Goal: Transaction & Acquisition: Purchase product/service

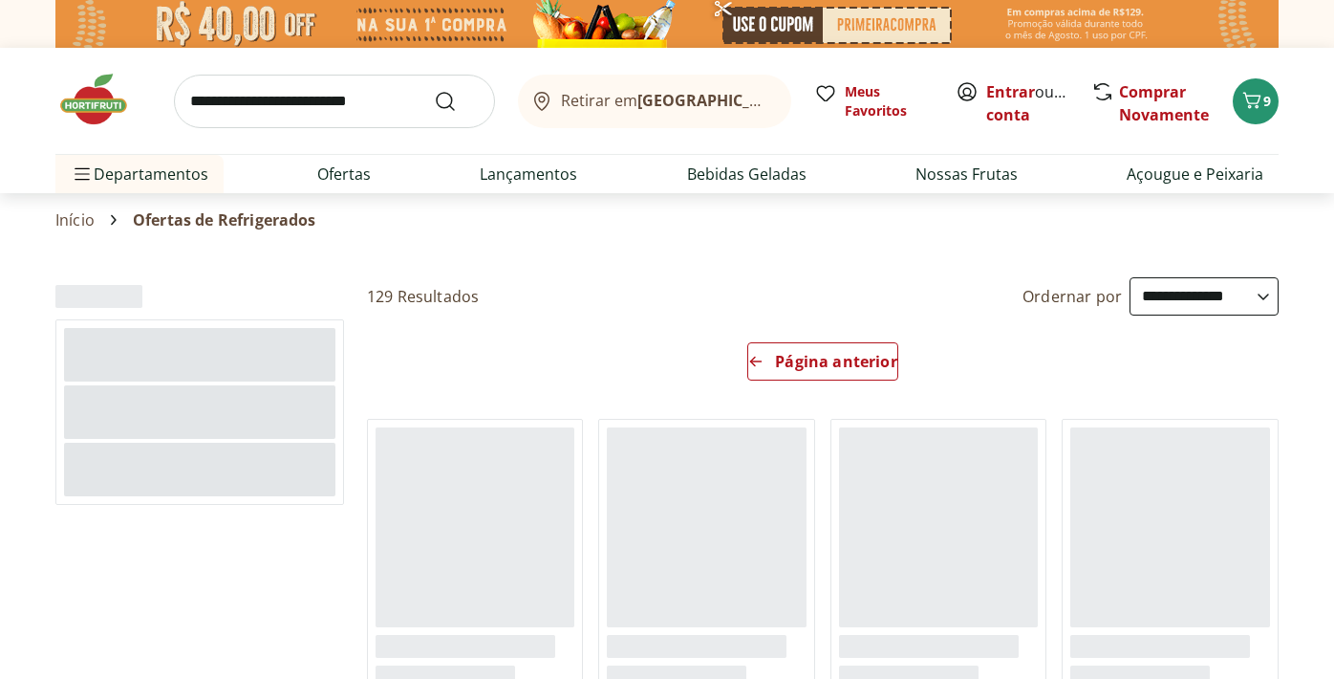
select select "*********"
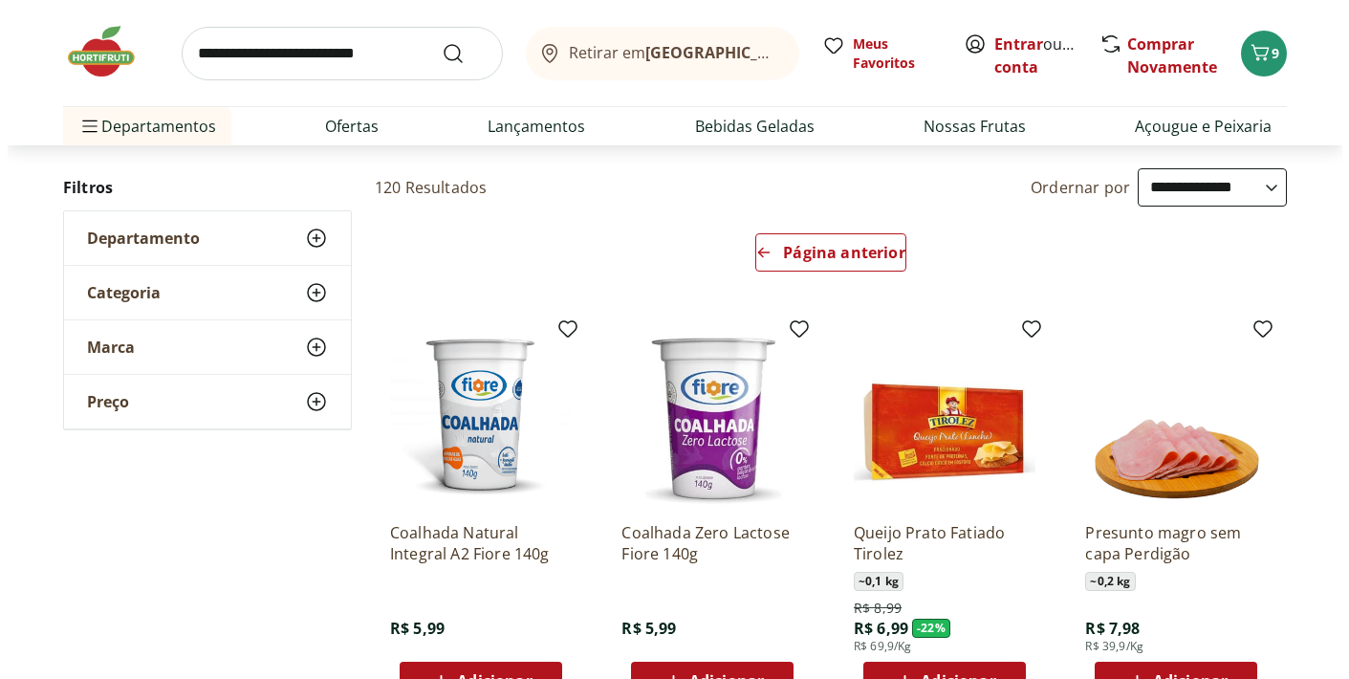
scroll to position [160, 0]
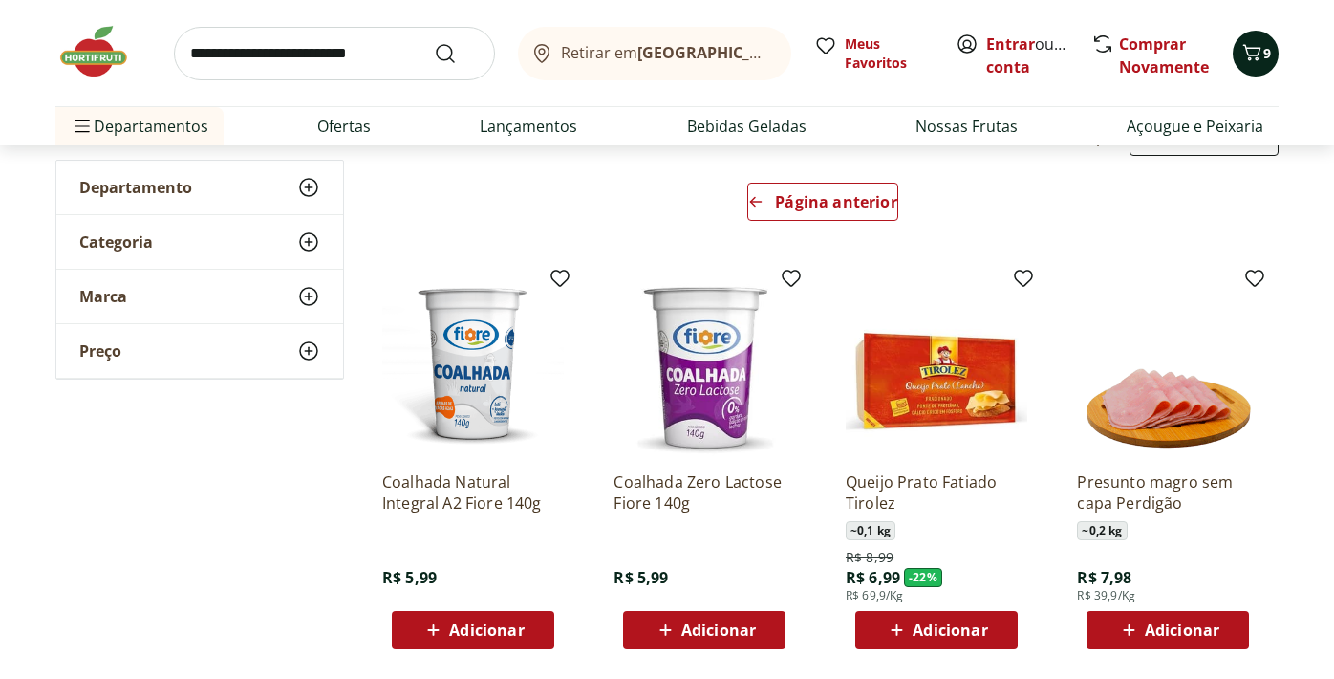
click at [1254, 59] on icon "Carrinho" at bounding box center [1252, 52] width 23 height 23
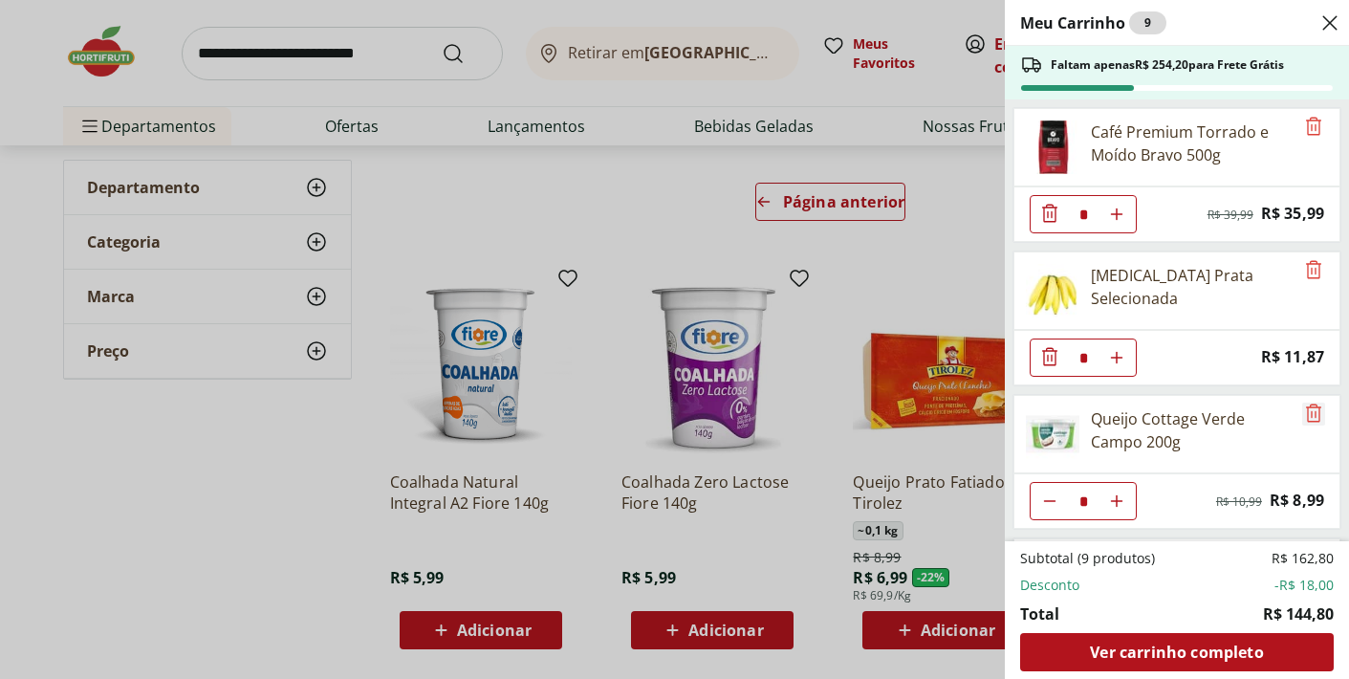
click at [1309, 415] on icon "Remove" at bounding box center [1313, 412] width 23 height 23
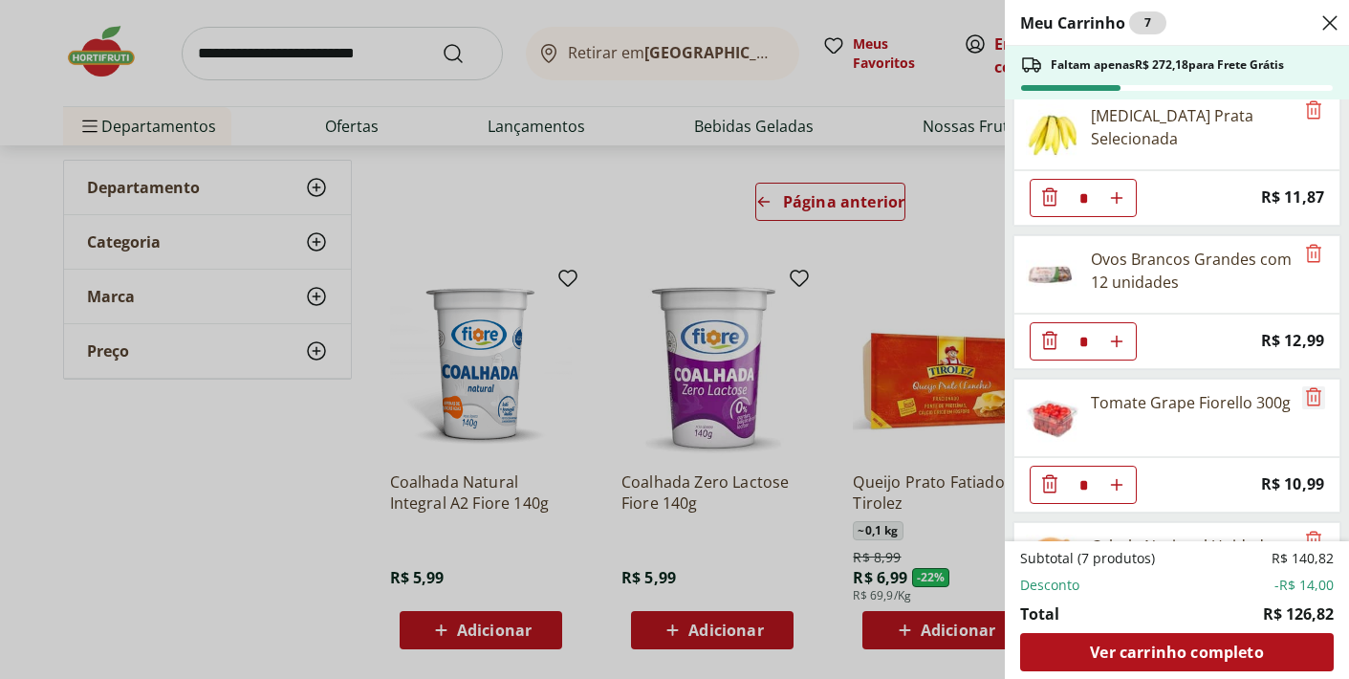
click at [1308, 398] on icon "Remove" at bounding box center [1313, 396] width 23 height 23
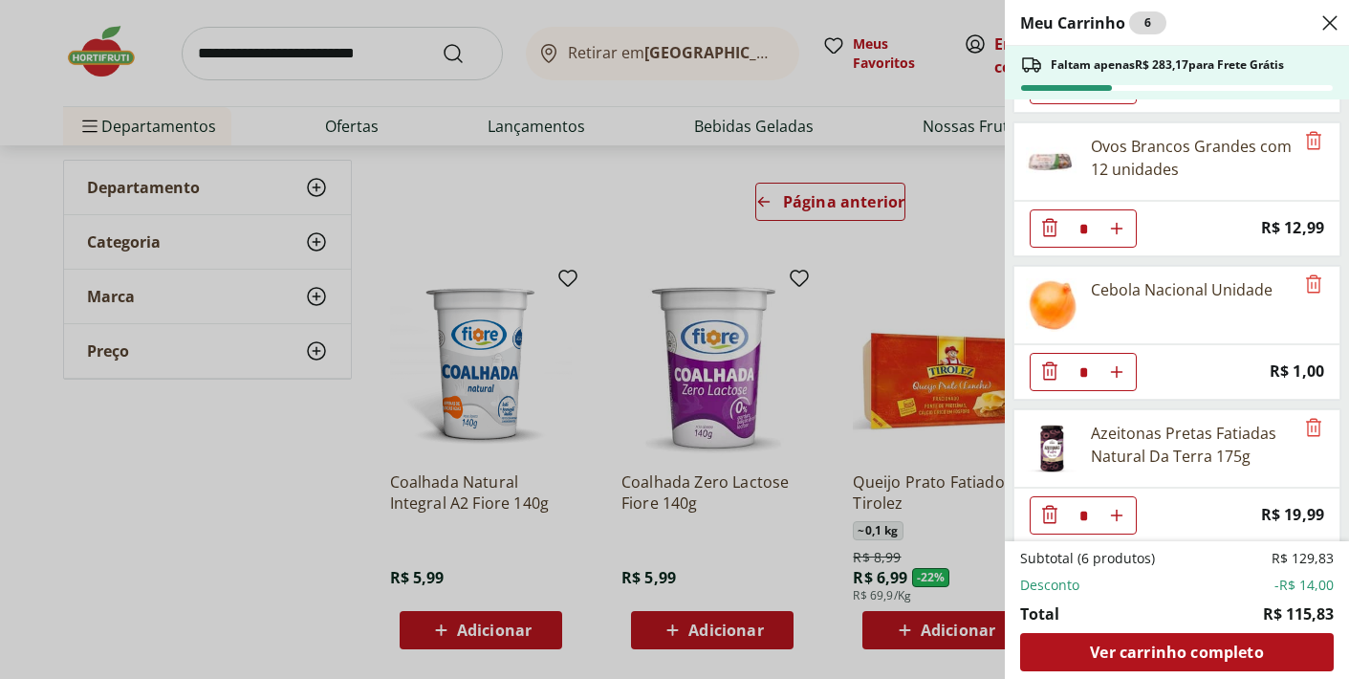
scroll to position [298, 0]
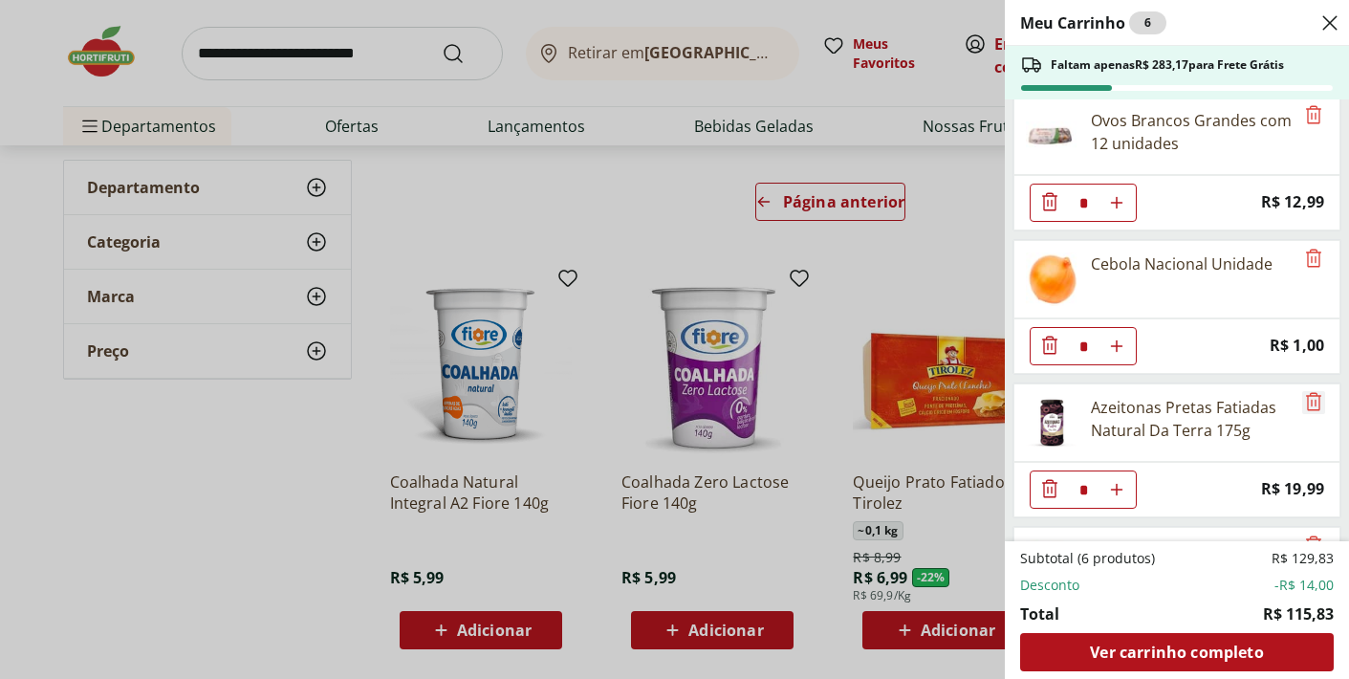
click at [1302, 400] on icon "Remove" at bounding box center [1313, 401] width 23 height 23
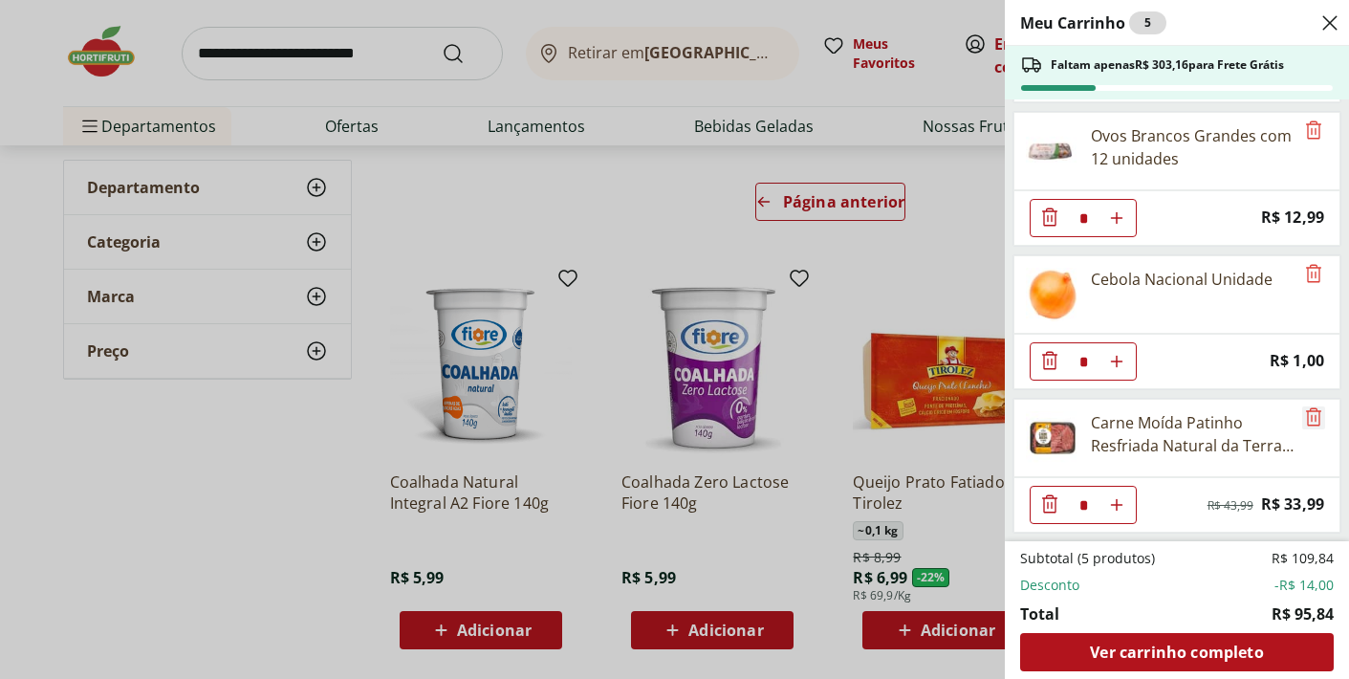
click at [1307, 408] on icon "Remove" at bounding box center [1313, 416] width 23 height 23
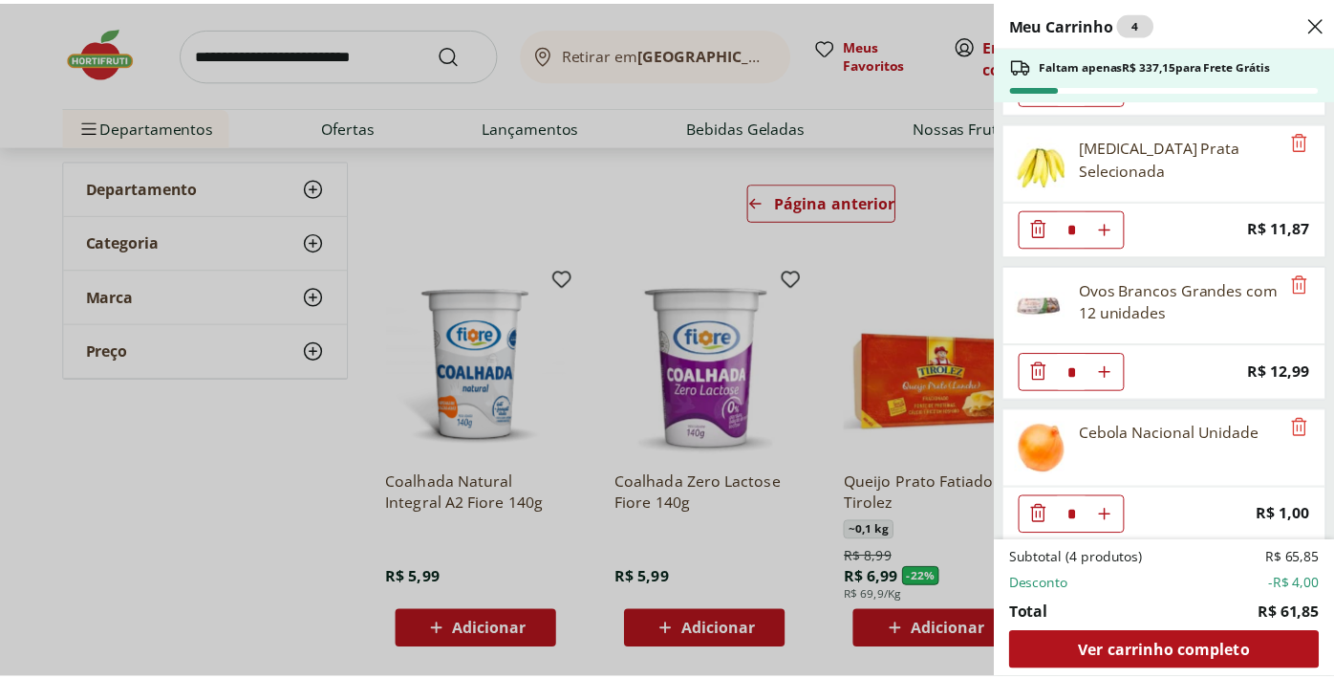
scroll to position [140, 0]
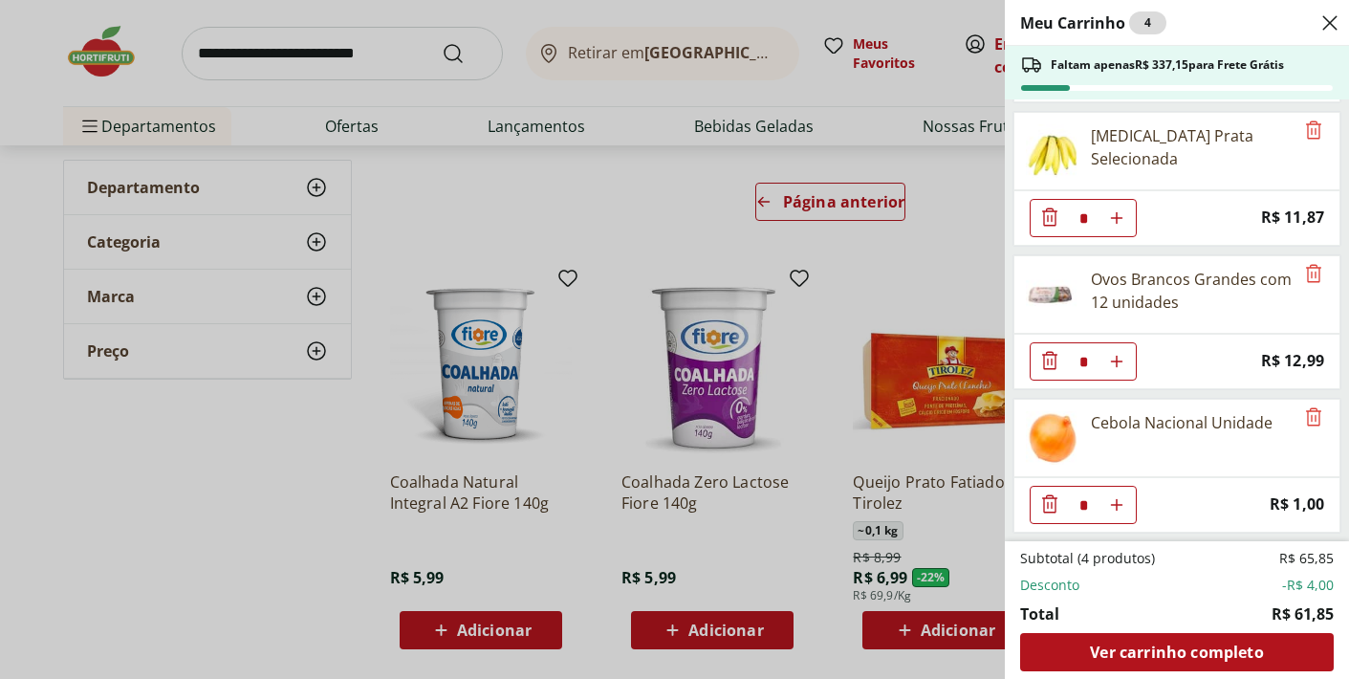
click at [915, 230] on div "Meu Carrinho 4 Faltam apenas R$ 337,15 para Frete Grátis Café Premium Torrado e…" at bounding box center [674, 339] width 1349 height 679
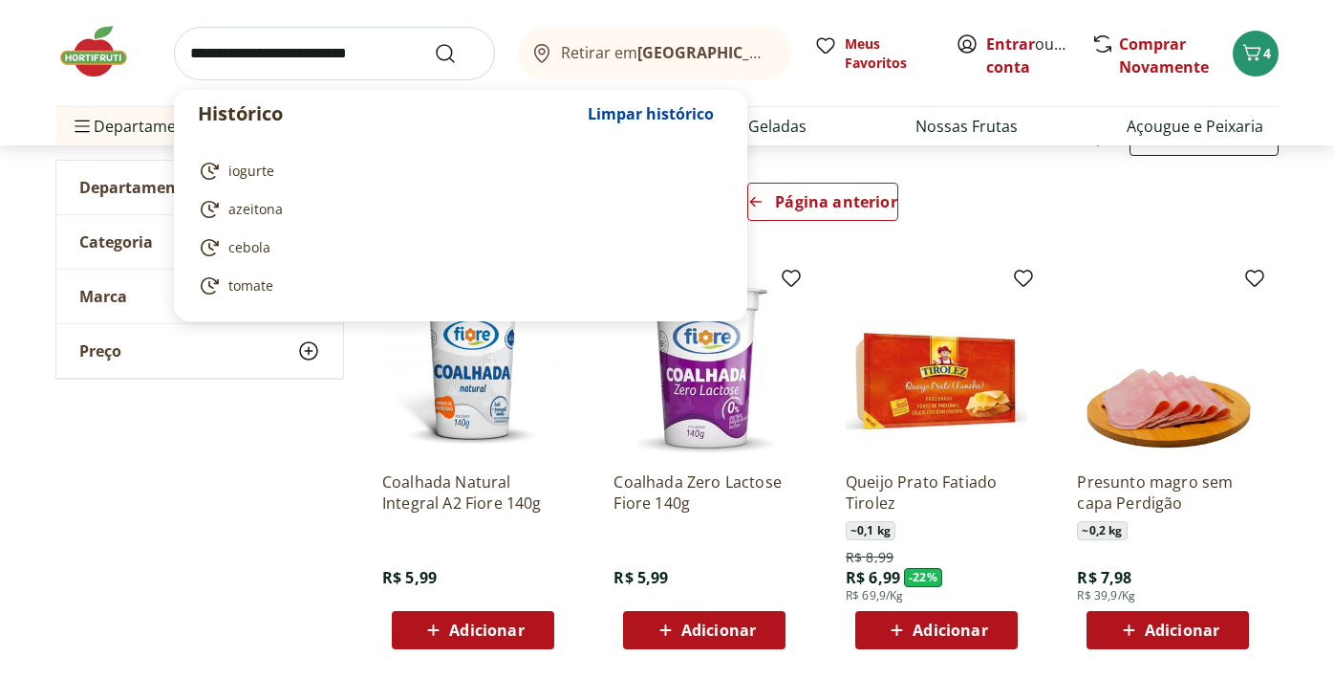
click at [385, 55] on input "search" at bounding box center [334, 54] width 321 height 54
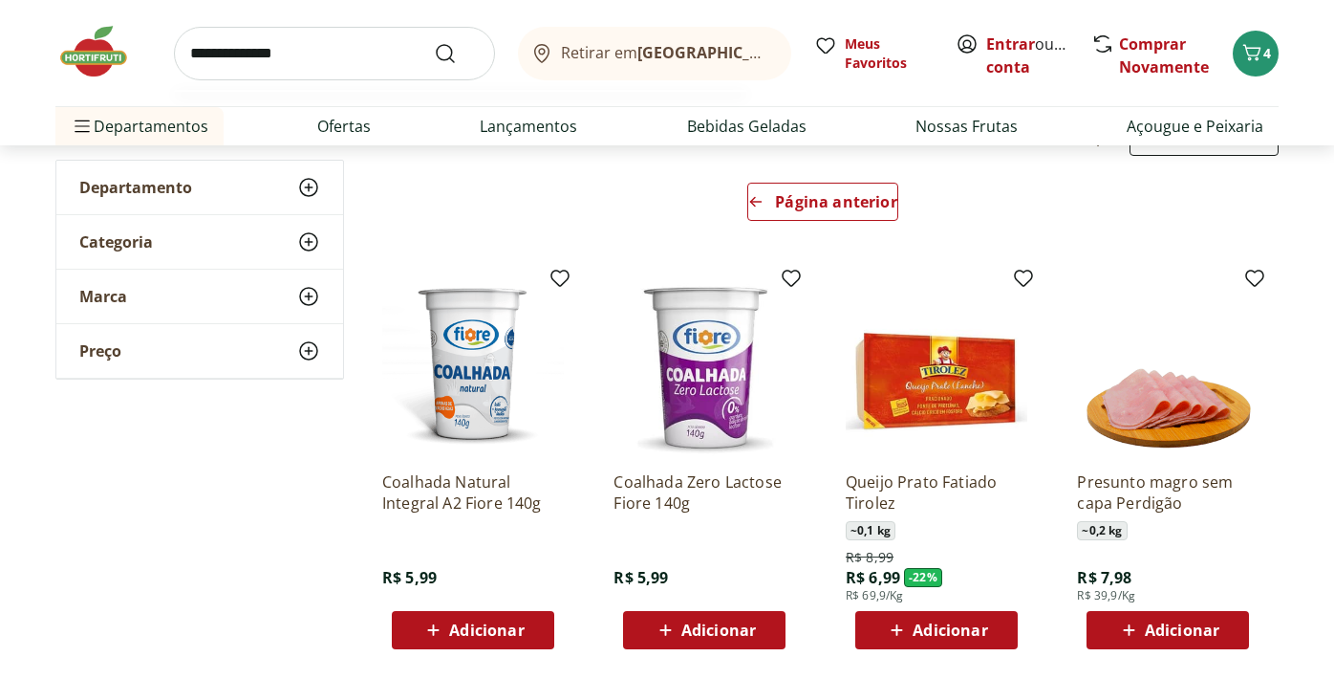
type input "**********"
click at [434, 42] on button "Submit Search" at bounding box center [457, 53] width 46 height 23
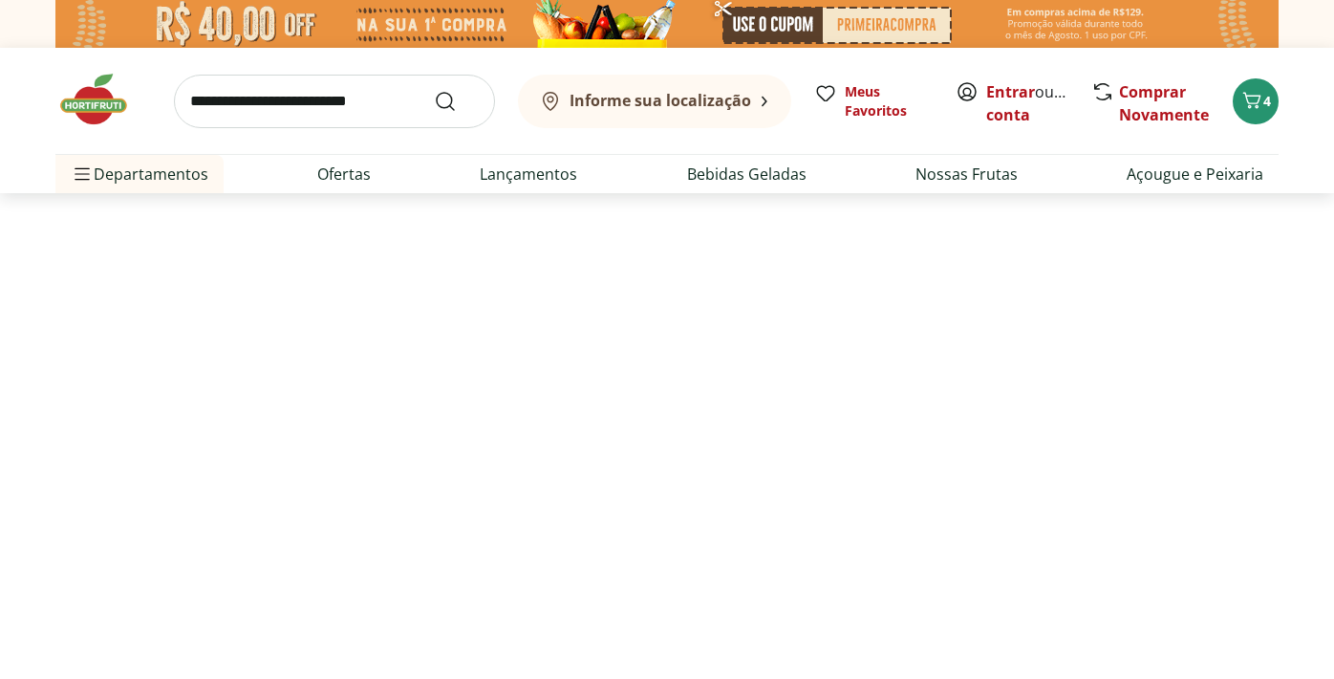
select select "**********"
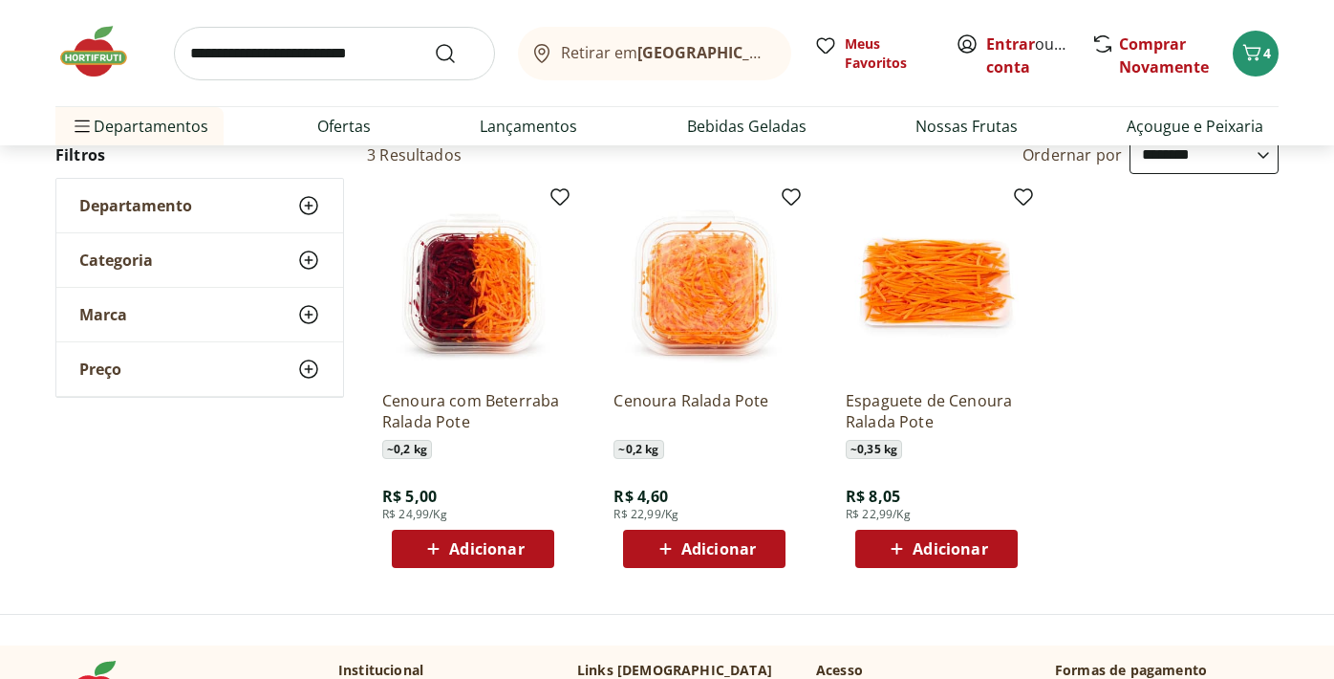
scroll to position [210, 0]
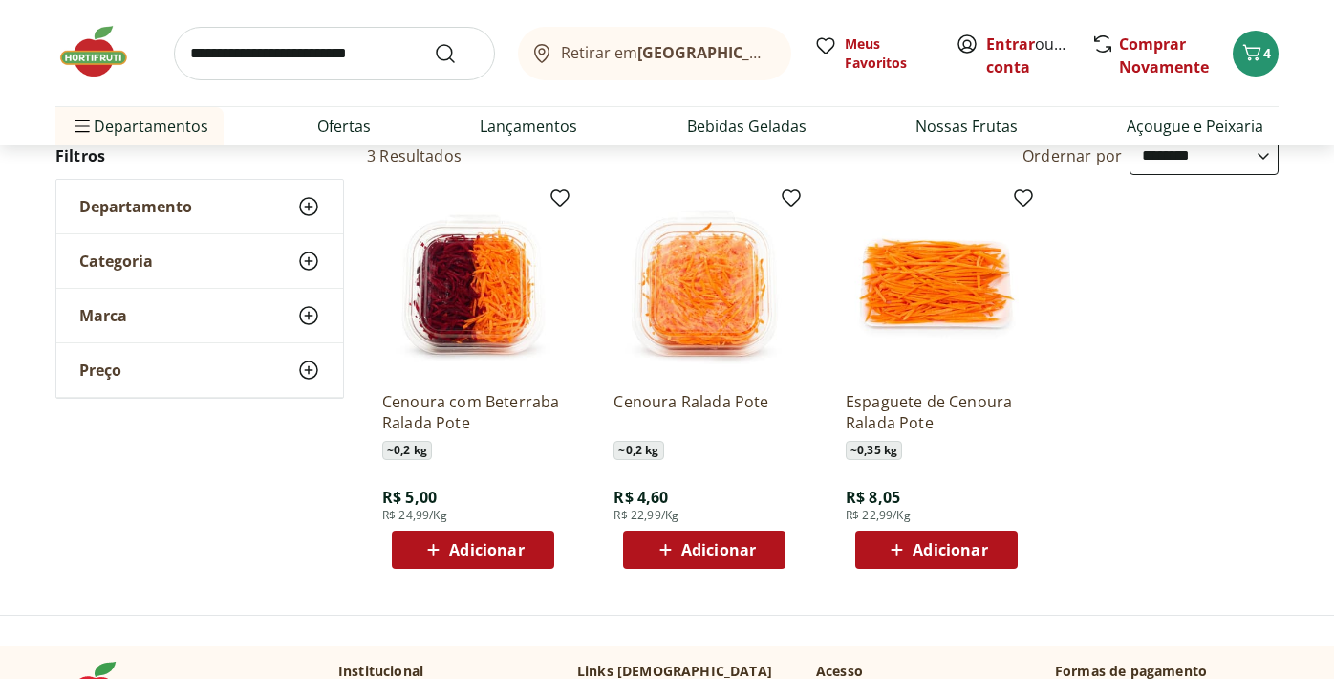
click at [710, 557] on span "Adicionar" at bounding box center [718, 549] width 75 height 15
click at [421, 51] on input "search" at bounding box center [334, 54] width 321 height 54
type input "**********"
click at [434, 42] on button "Submit Search" at bounding box center [457, 53] width 46 height 23
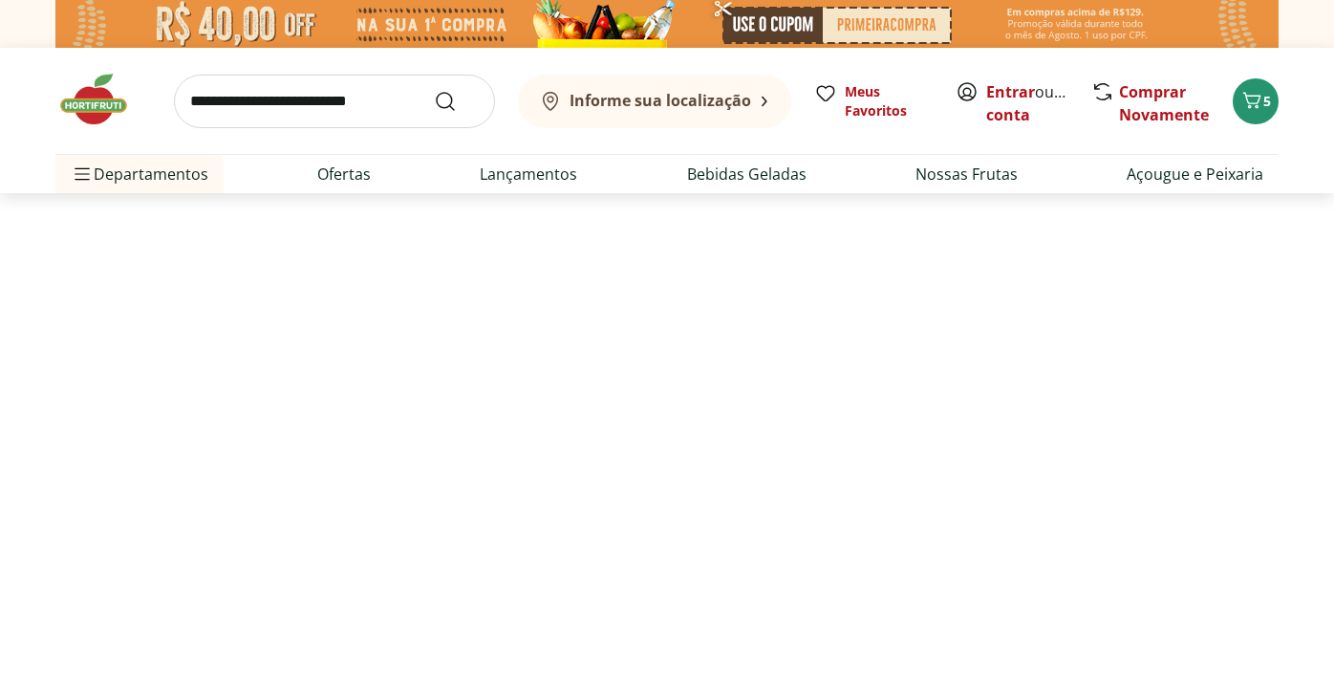
select select "**********"
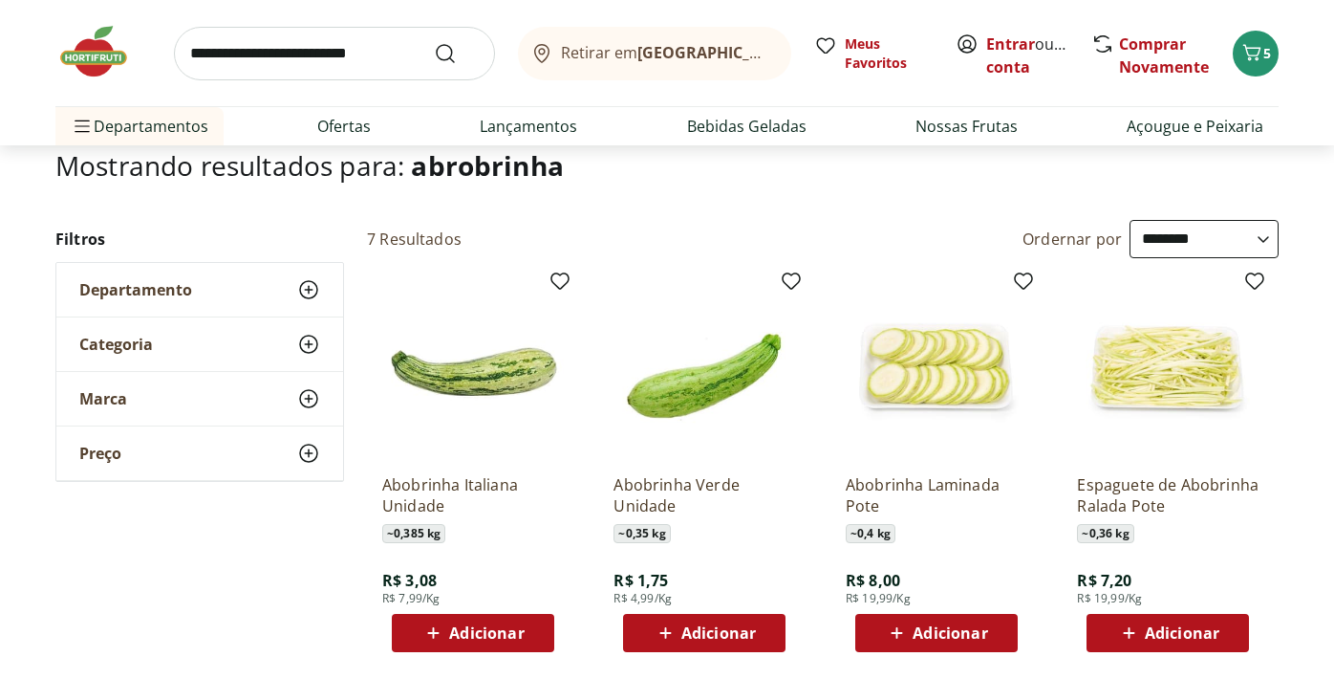
scroll to position [146, 0]
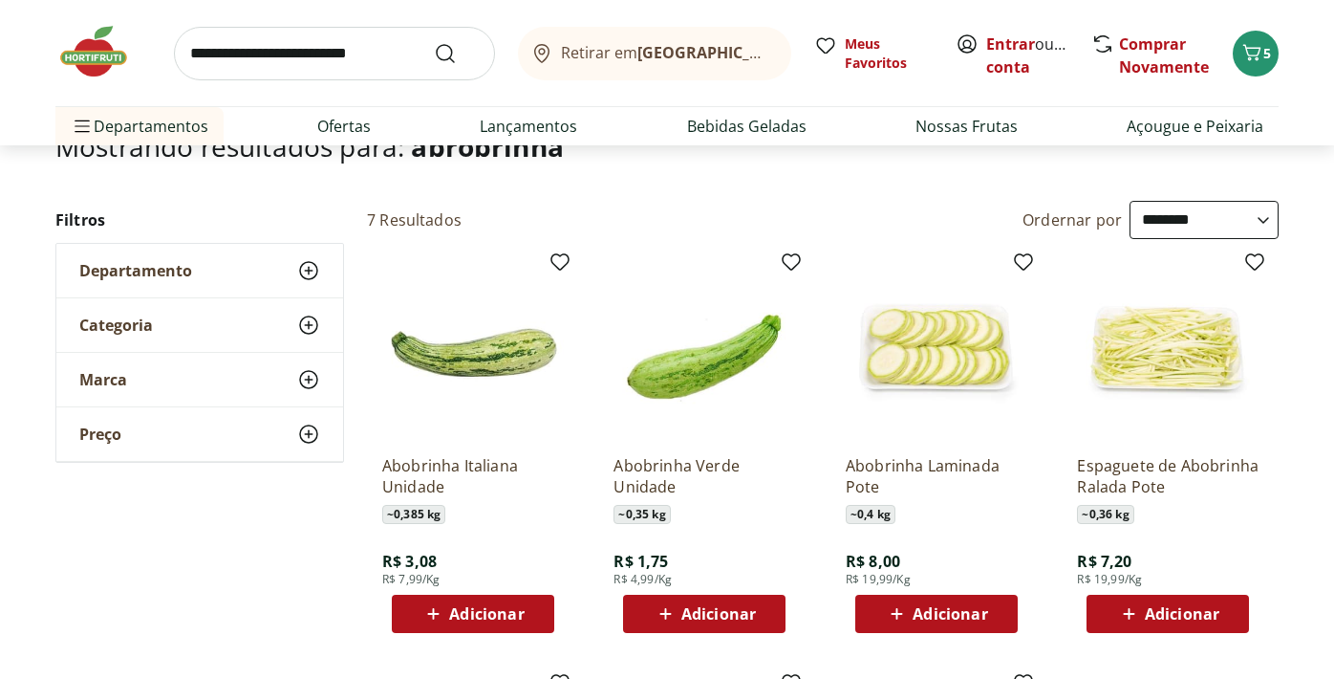
click at [721, 617] on span "Adicionar" at bounding box center [718, 613] width 75 height 15
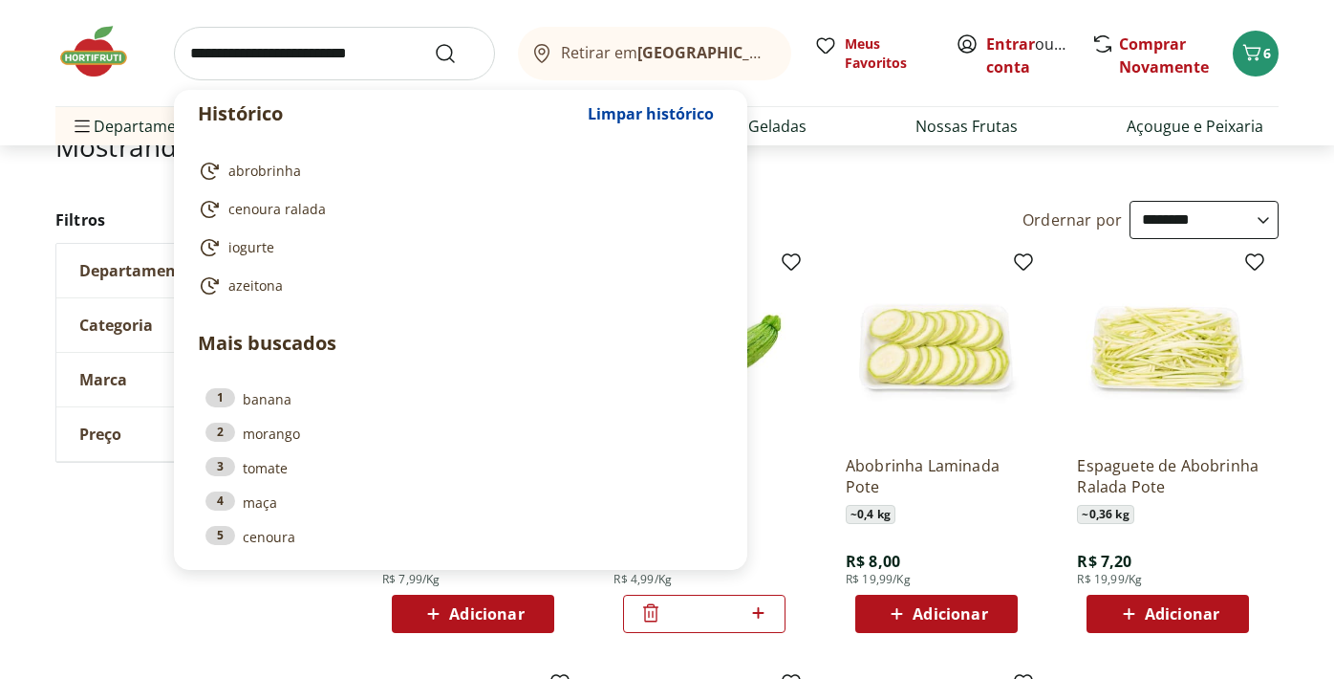
click at [401, 61] on input "search" at bounding box center [334, 54] width 321 height 54
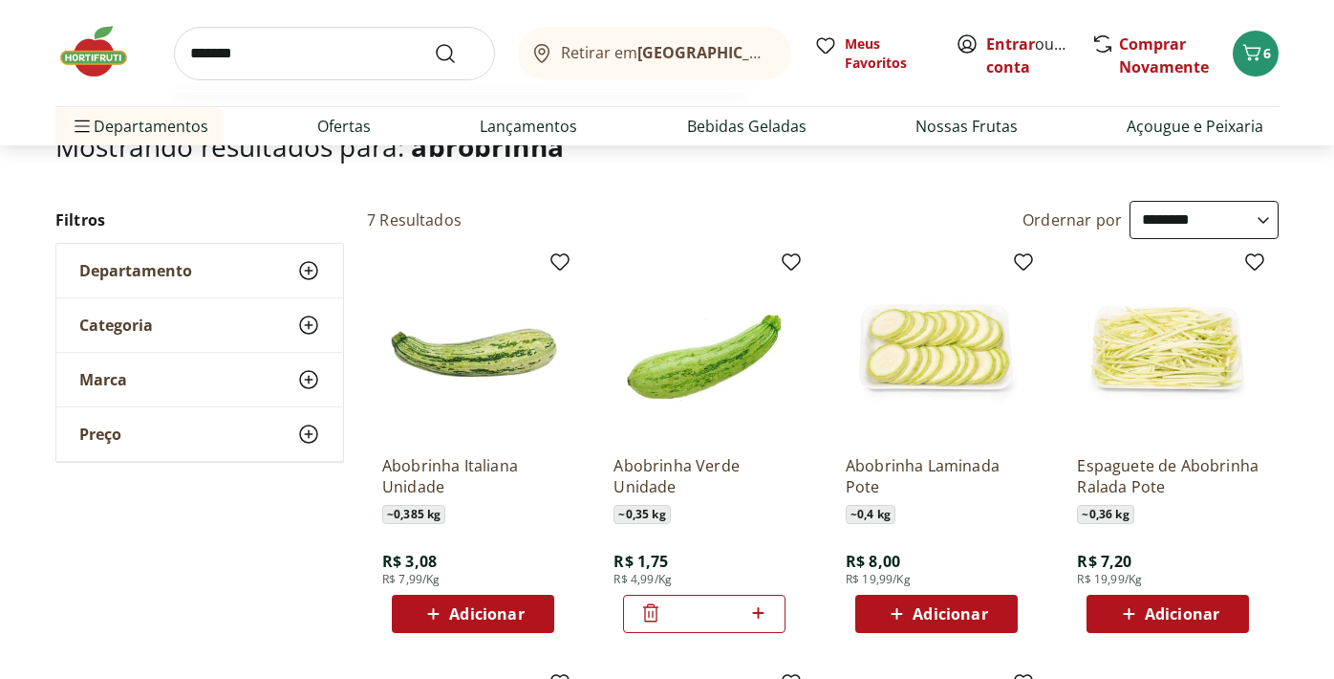
type input "*******"
click at [434, 42] on button "Submit Search" at bounding box center [457, 53] width 46 height 23
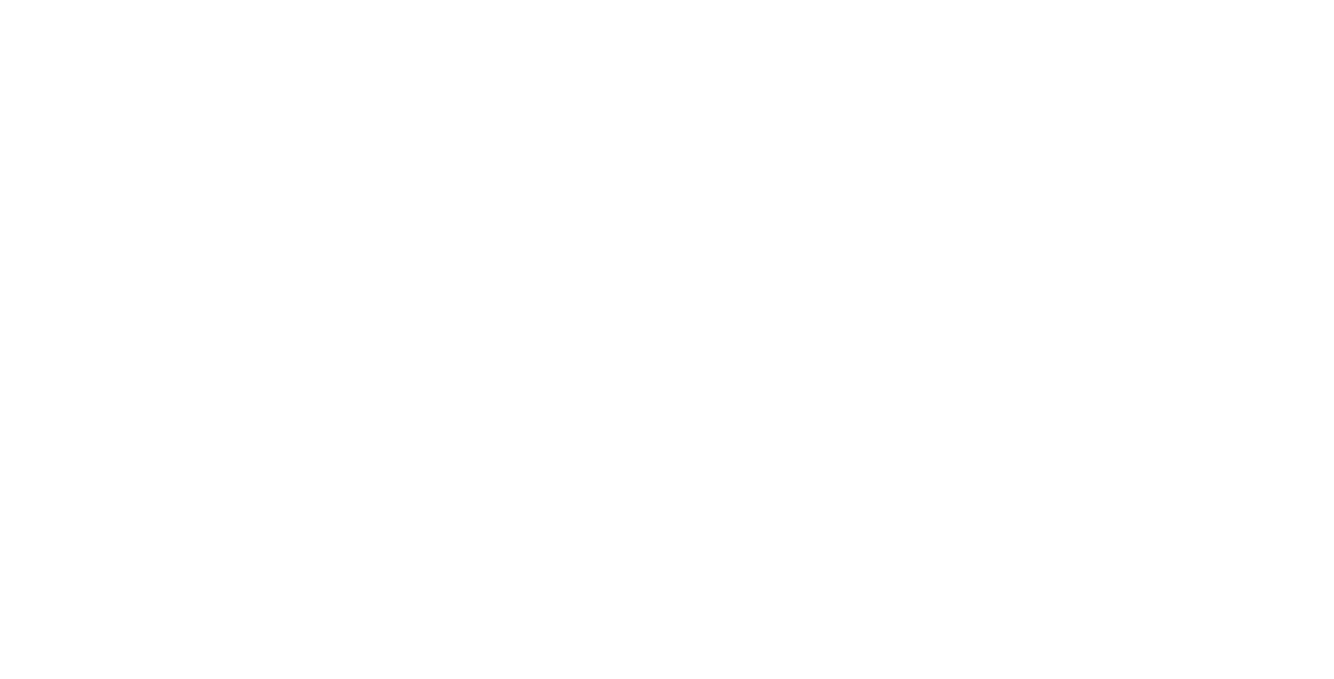
select select "**********"
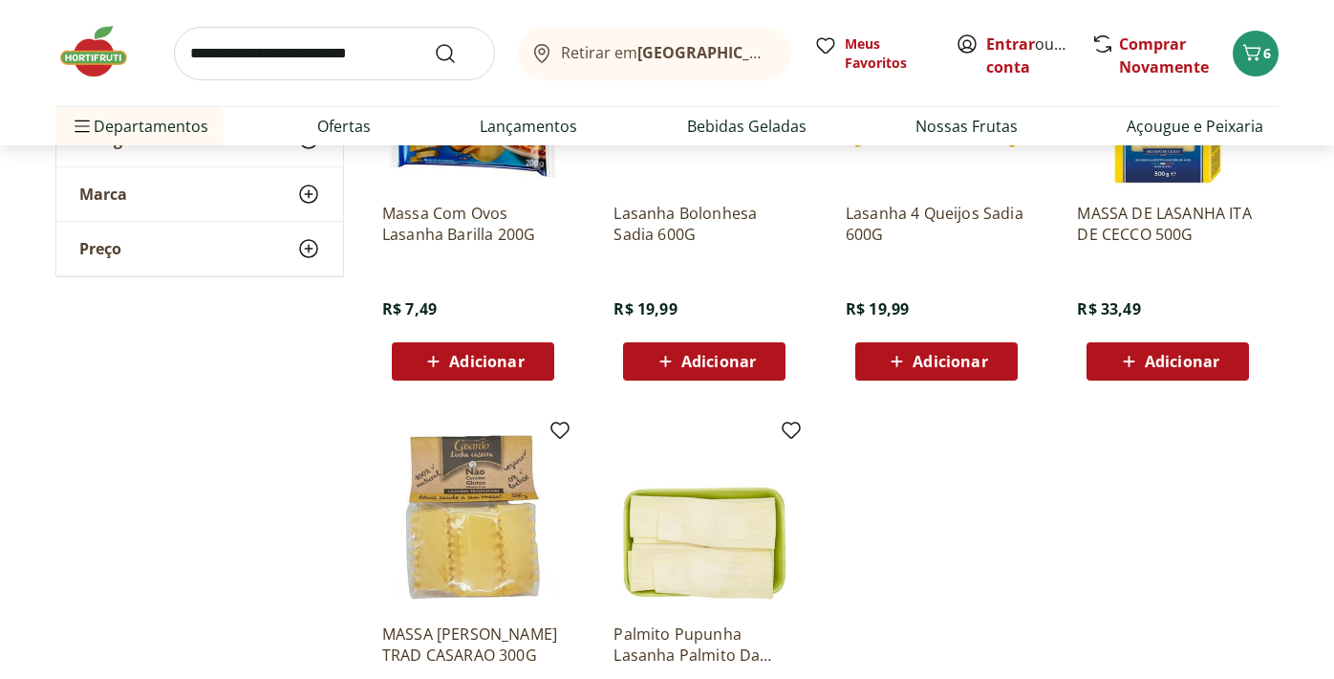
scroll to position [224, 0]
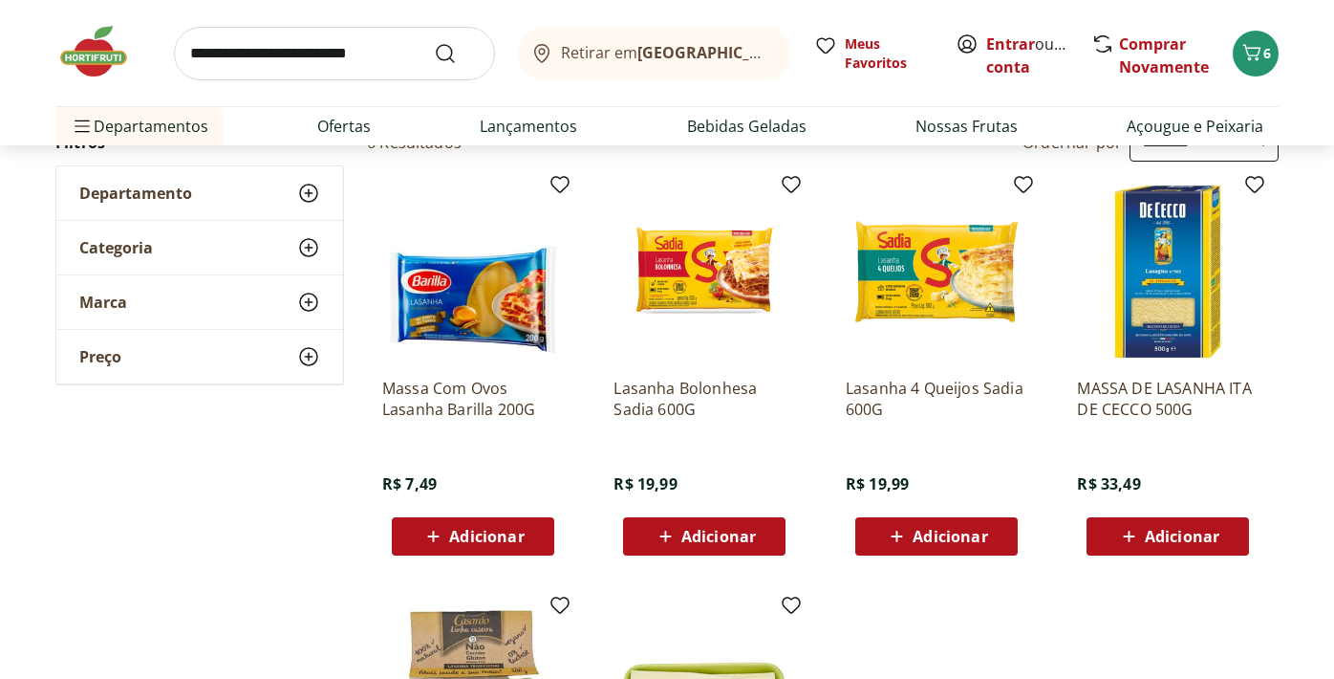
click at [480, 531] on span "Adicionar" at bounding box center [486, 536] width 75 height 15
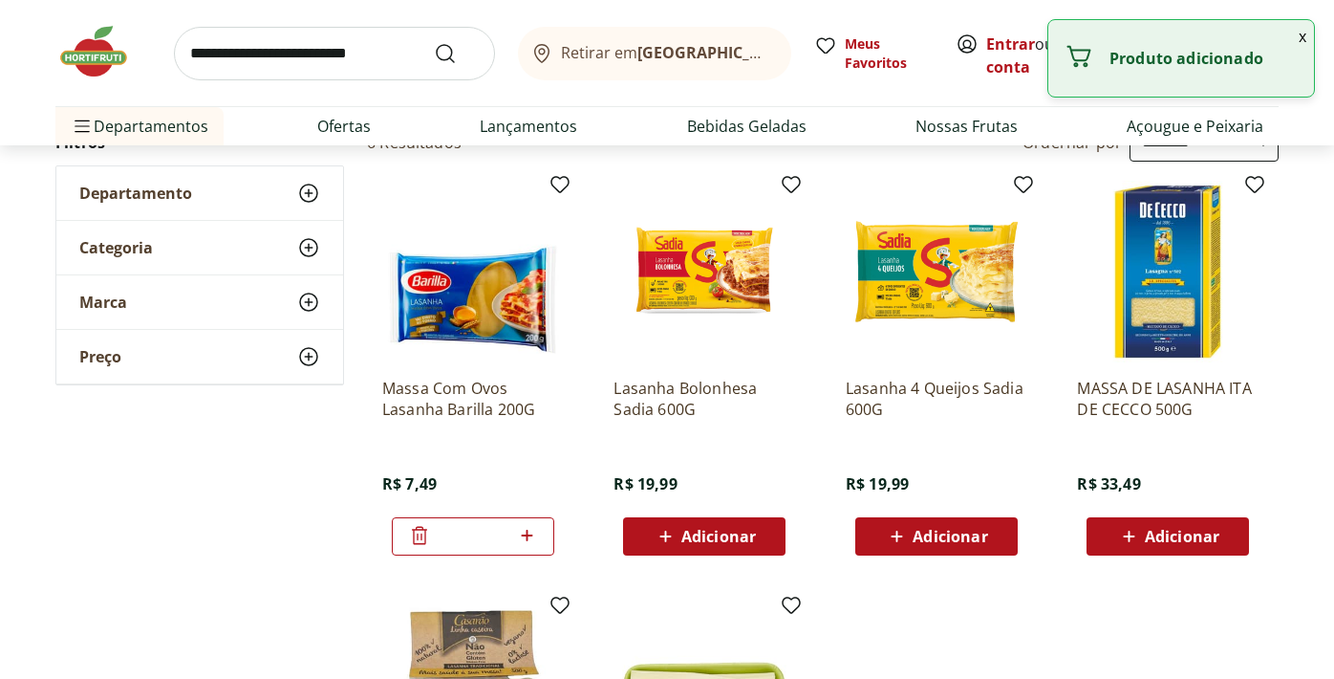
click at [528, 529] on icon at bounding box center [527, 535] width 24 height 23
type input "*"
click at [335, 532] on div "**********" at bounding box center [666, 557] width 1223 height 868
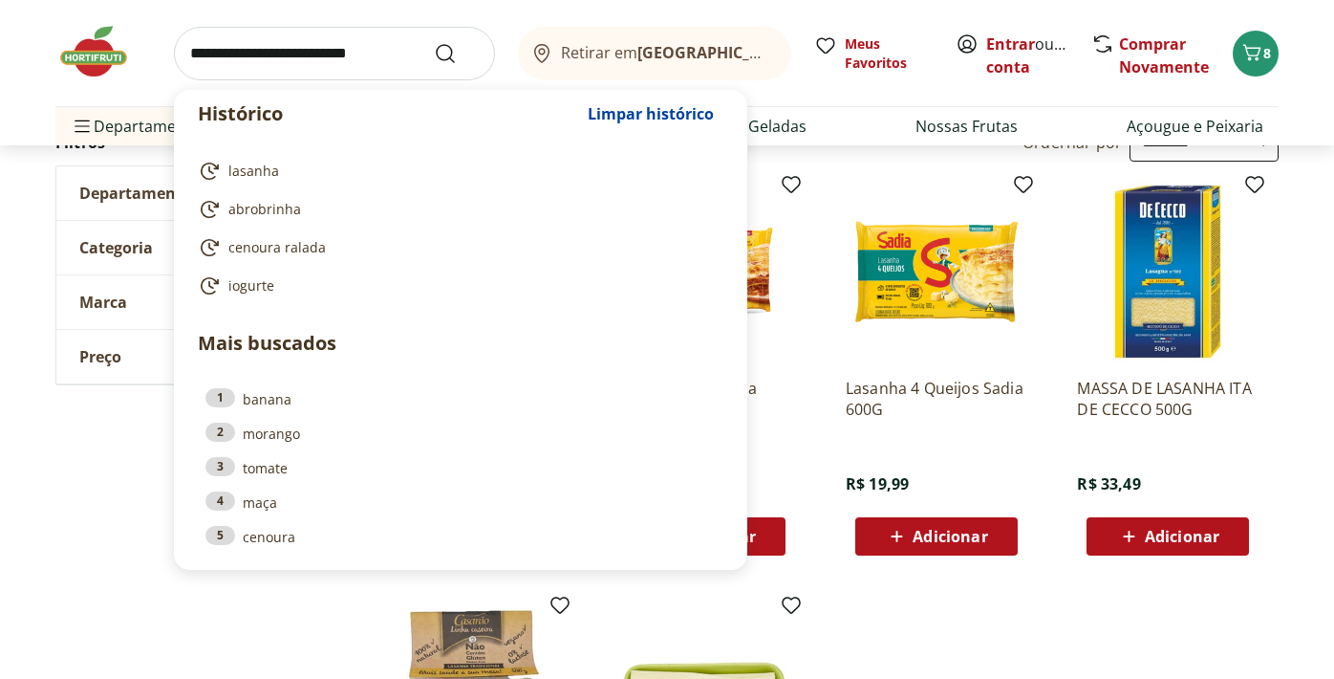
click at [394, 58] on input "search" at bounding box center [334, 54] width 321 height 54
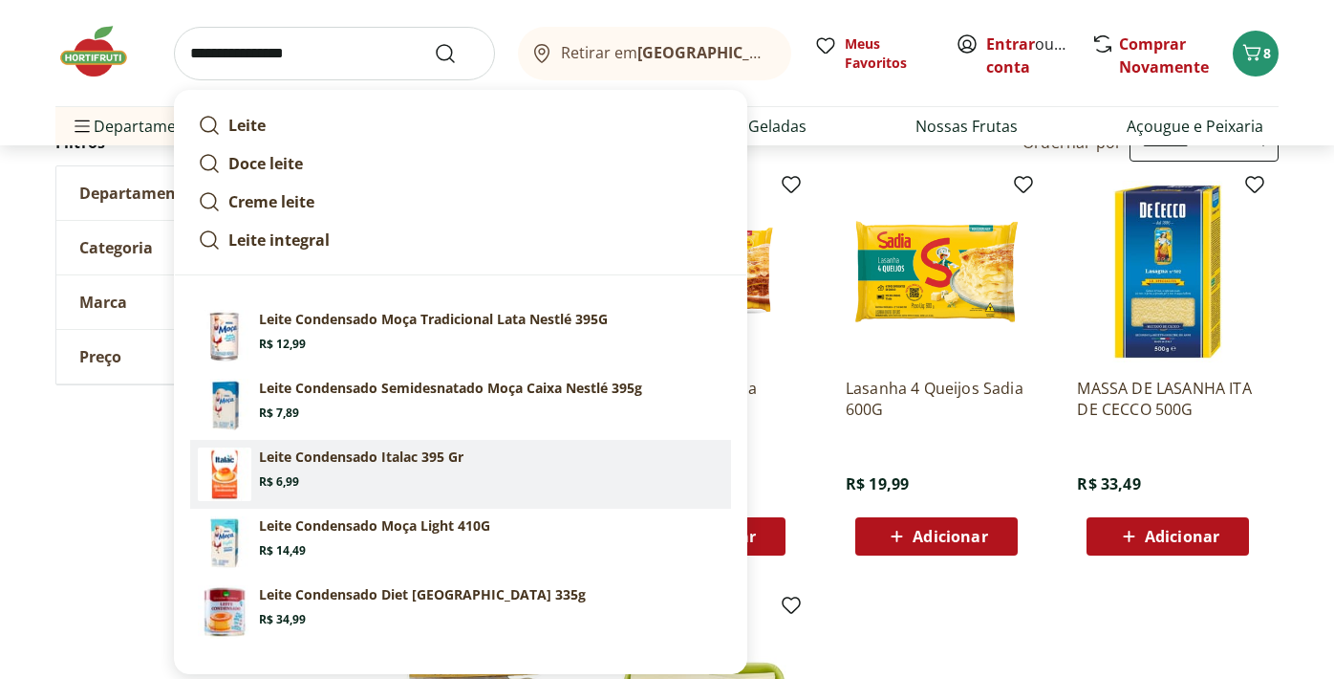
click at [316, 482] on section "Leite Condensado Italac 395 Gr Price: R$ 6,99" at bounding box center [491, 468] width 465 height 42
type input "**********"
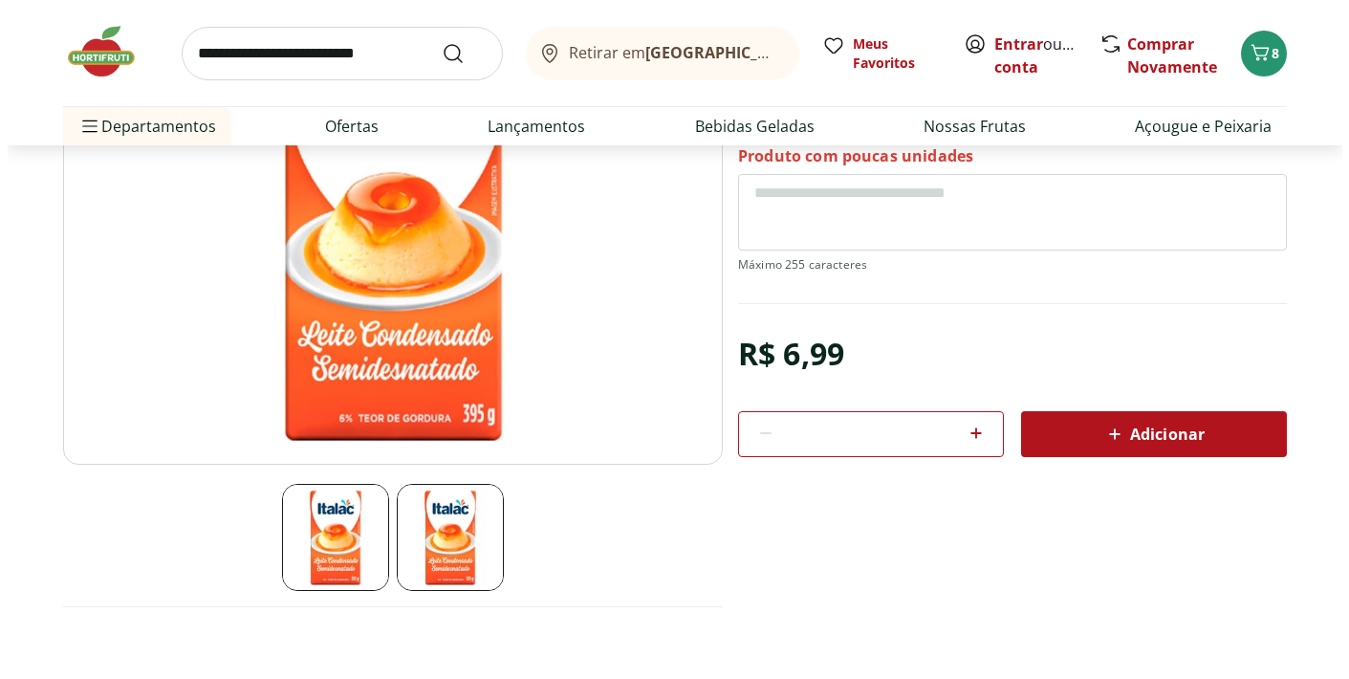
scroll to position [310, 0]
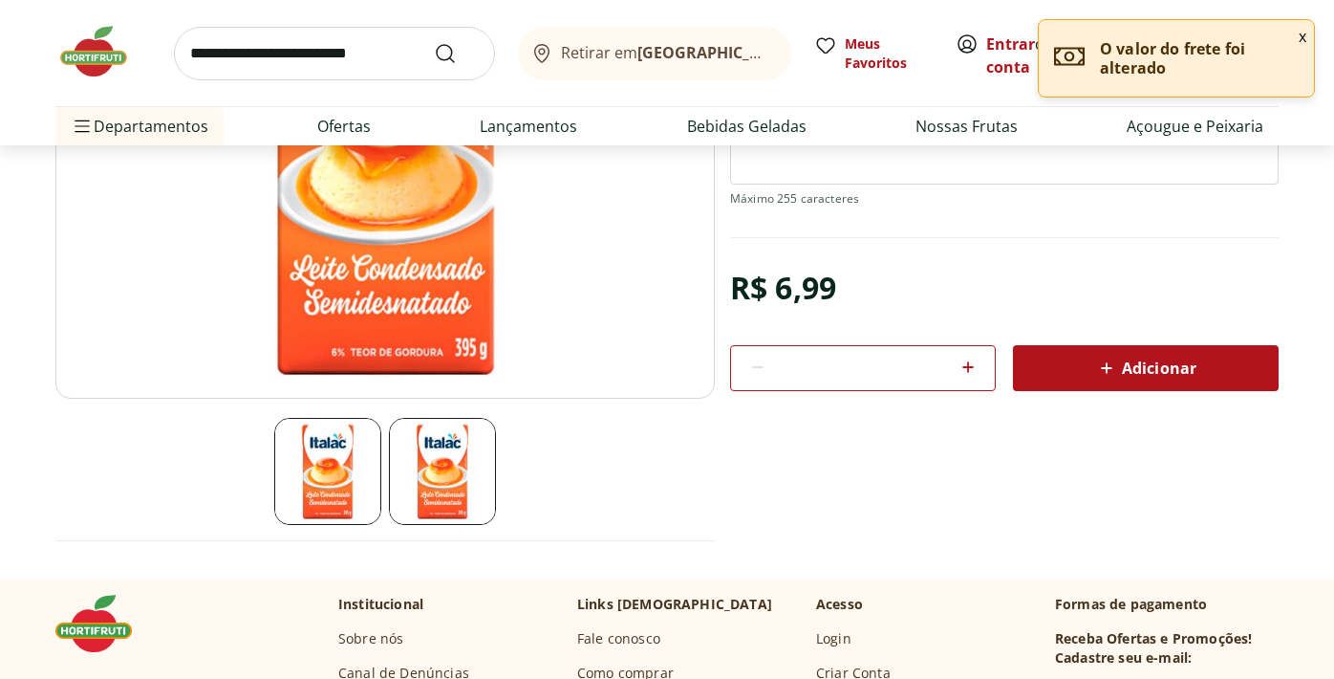
click at [970, 368] on icon at bounding box center [968, 367] width 23 height 23
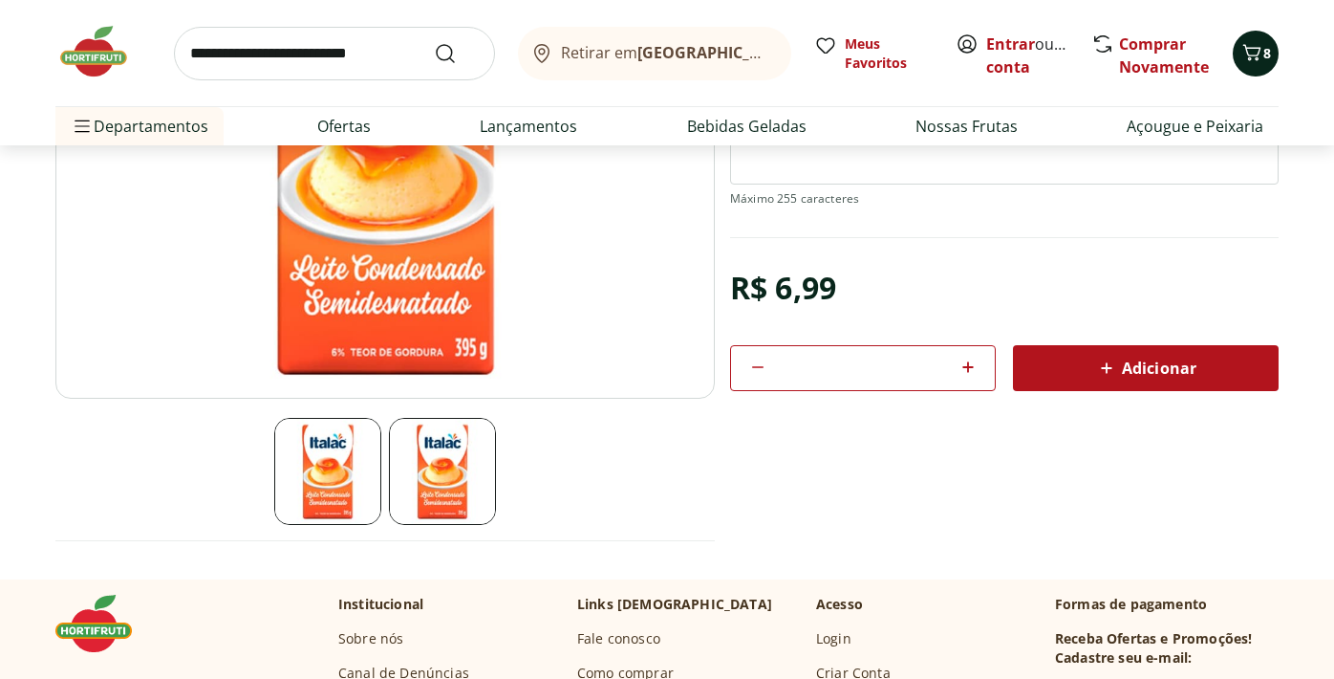
click at [1254, 48] on icon "Carrinho" at bounding box center [1252, 52] width 23 height 23
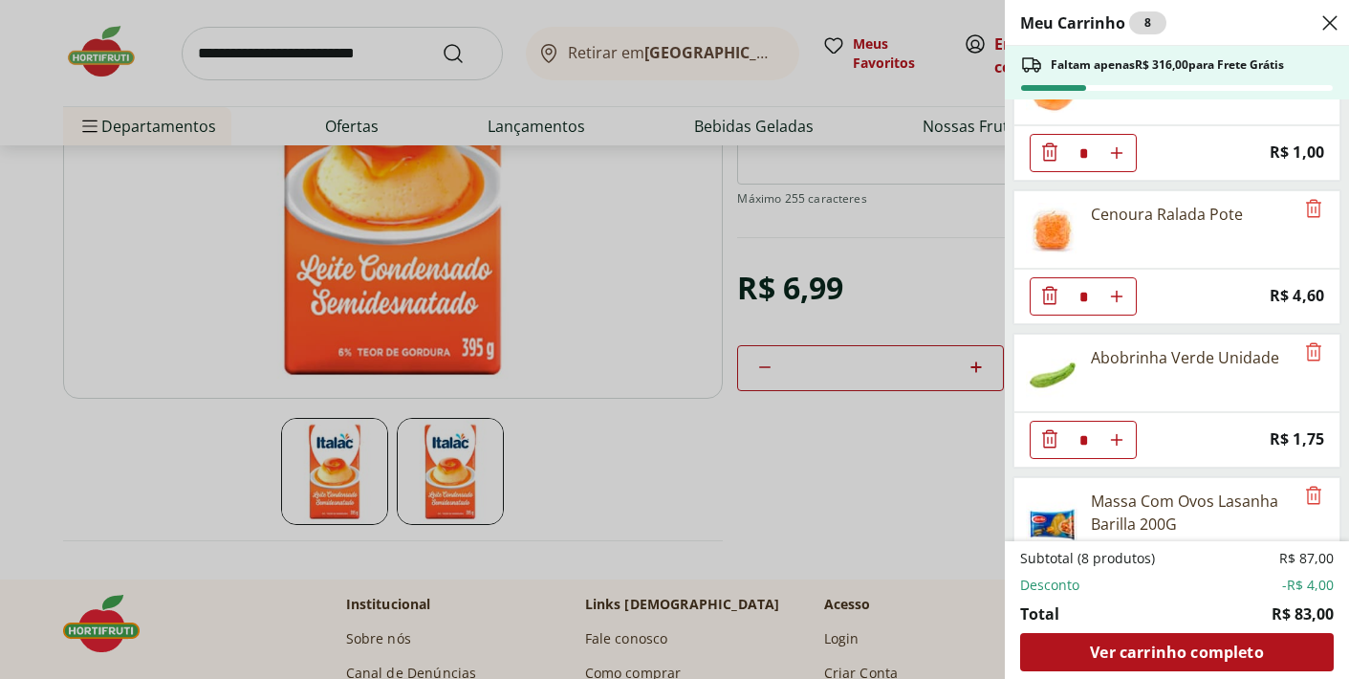
scroll to position [570, 0]
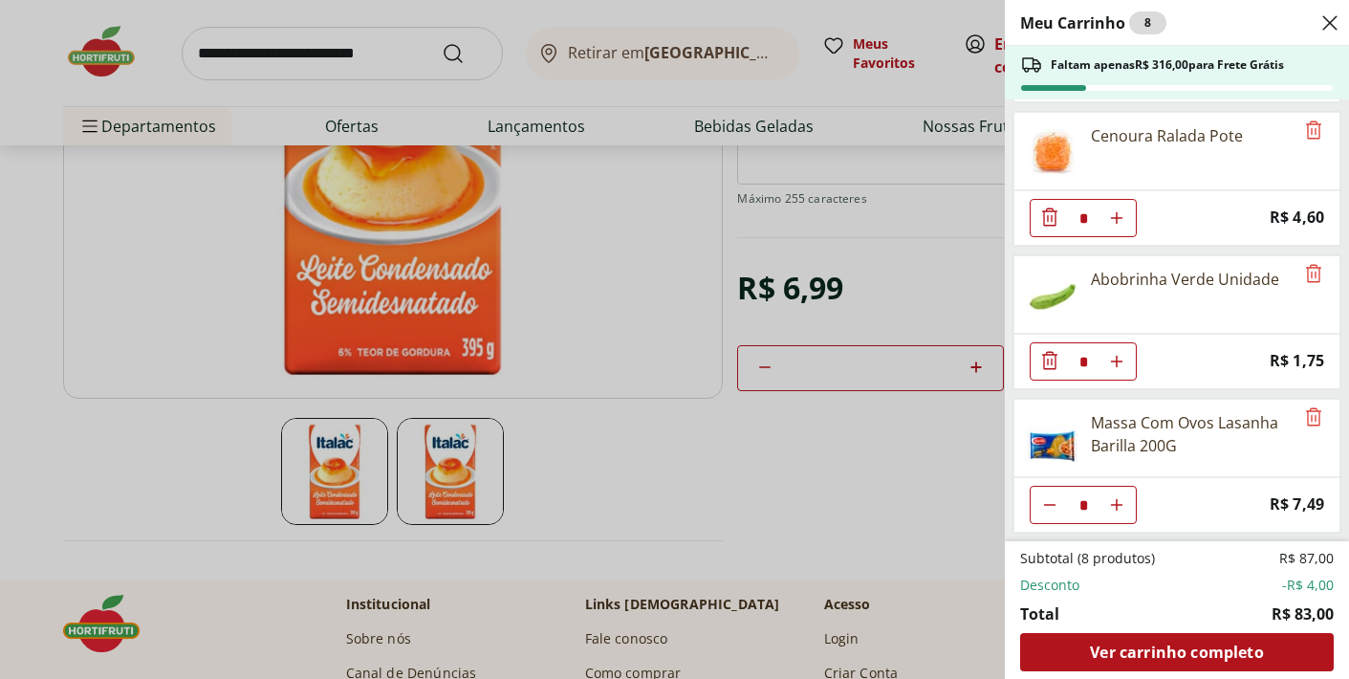
click at [946, 436] on div "Meu Carrinho 8 Faltam apenas R$ 316,00 para Frete Grátis Café Premium Torrado e…" at bounding box center [674, 339] width 1349 height 679
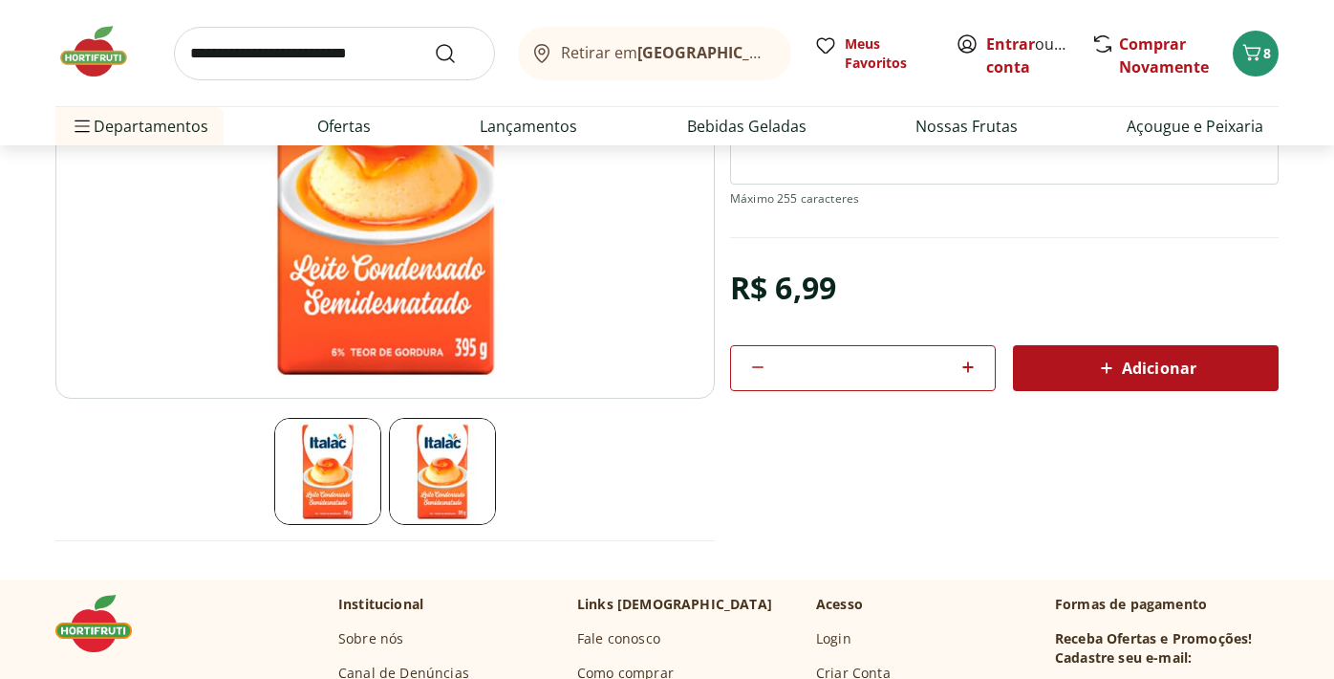
click at [751, 368] on icon at bounding box center [757, 367] width 23 height 23
type input "*"
click at [1135, 367] on span "Adicionar" at bounding box center [1145, 368] width 101 height 23
click at [1249, 51] on icon "Carrinho" at bounding box center [1252, 52] width 23 height 23
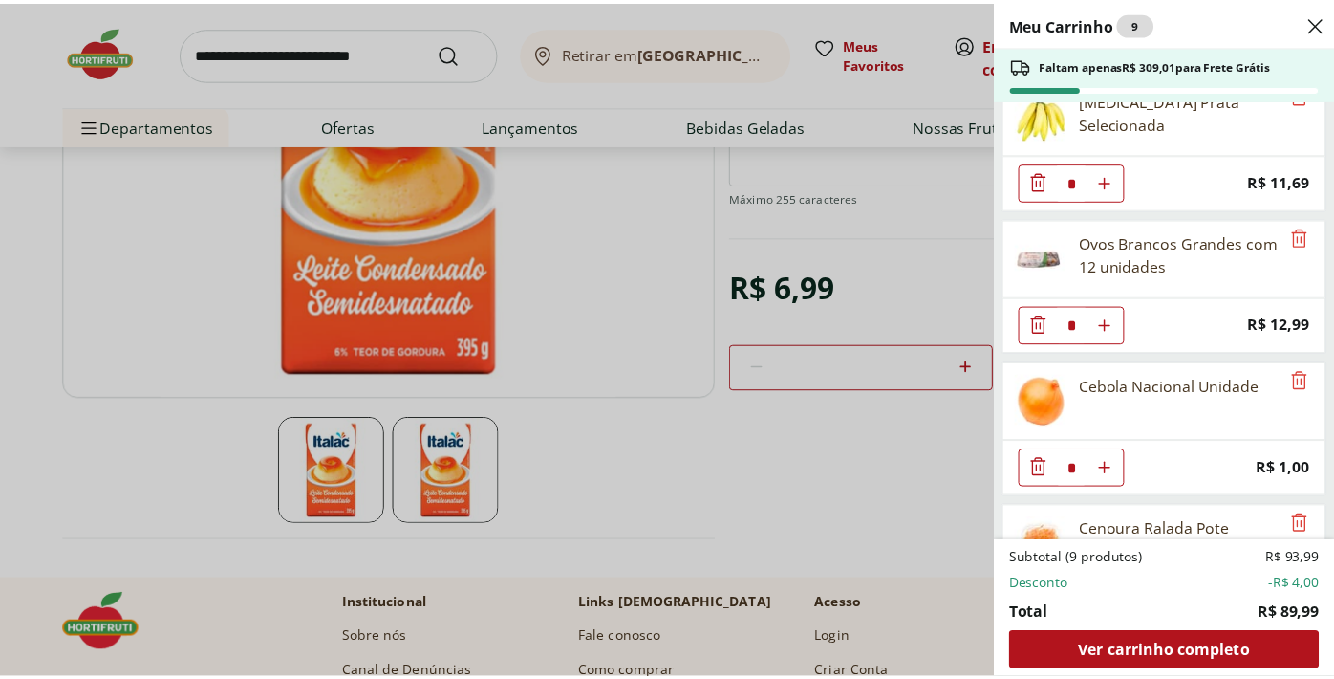
scroll to position [189, 0]
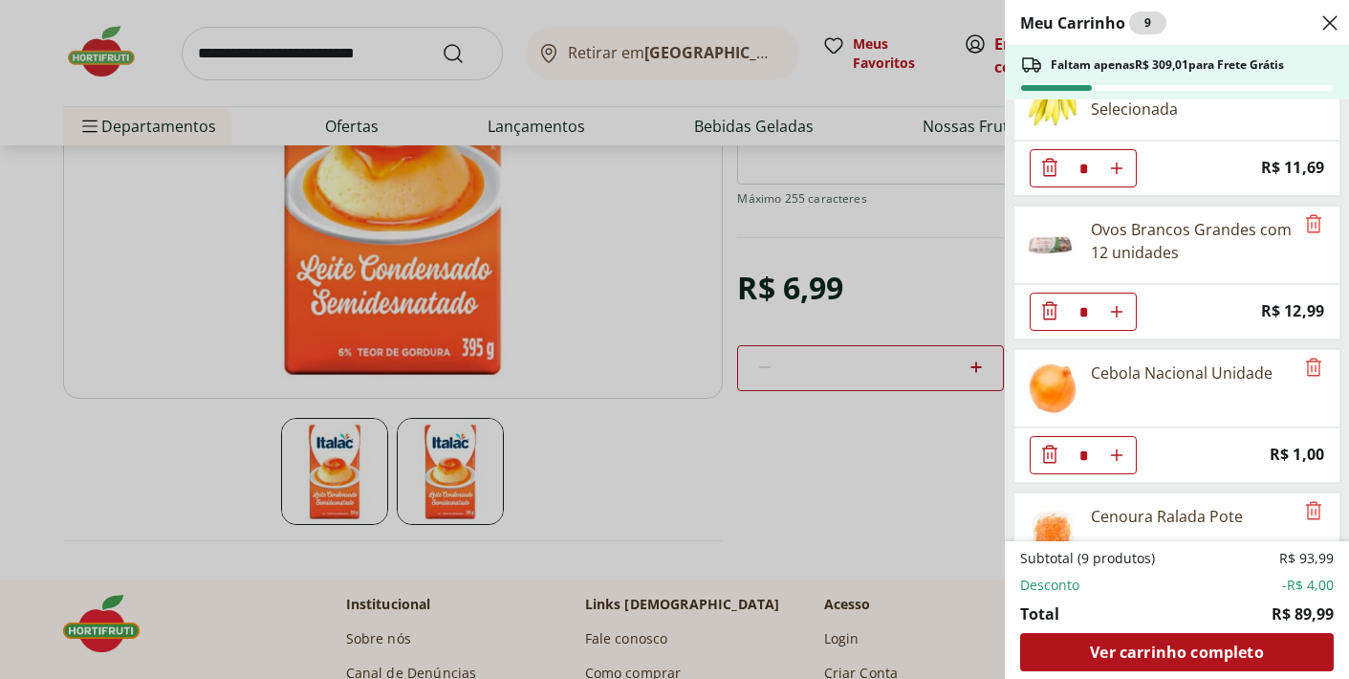
click at [915, 514] on div "Meu Carrinho 9 Faltam apenas R$ 309,01 para Frete Grátis Café Premium Torrado e…" at bounding box center [674, 339] width 1349 height 679
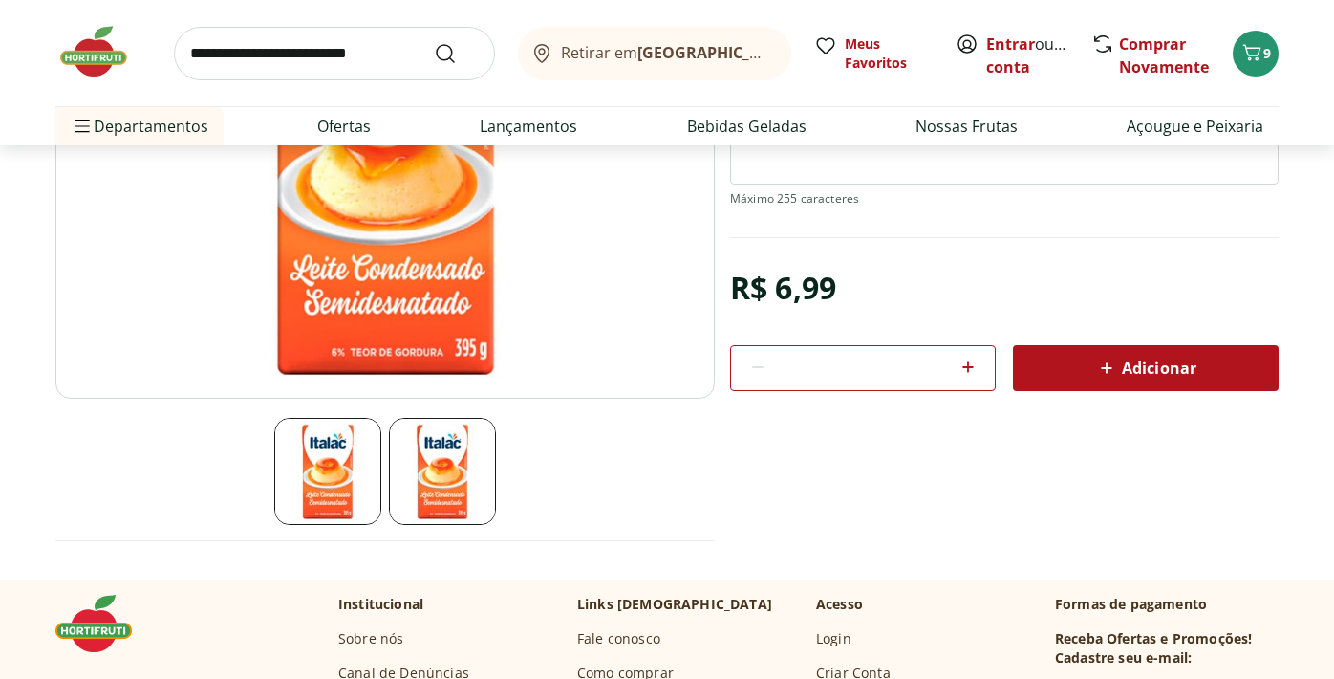
scroll to position [0, 0]
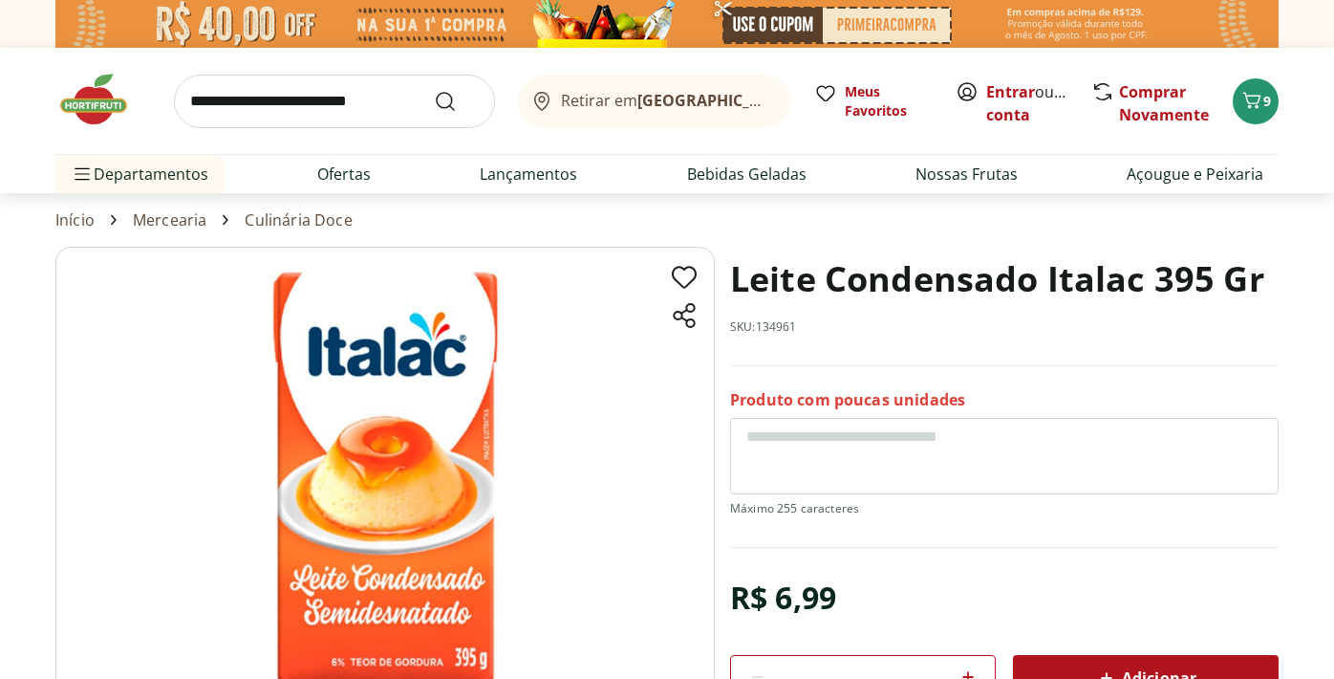
click at [312, 112] on input "search" at bounding box center [334, 102] width 321 height 54
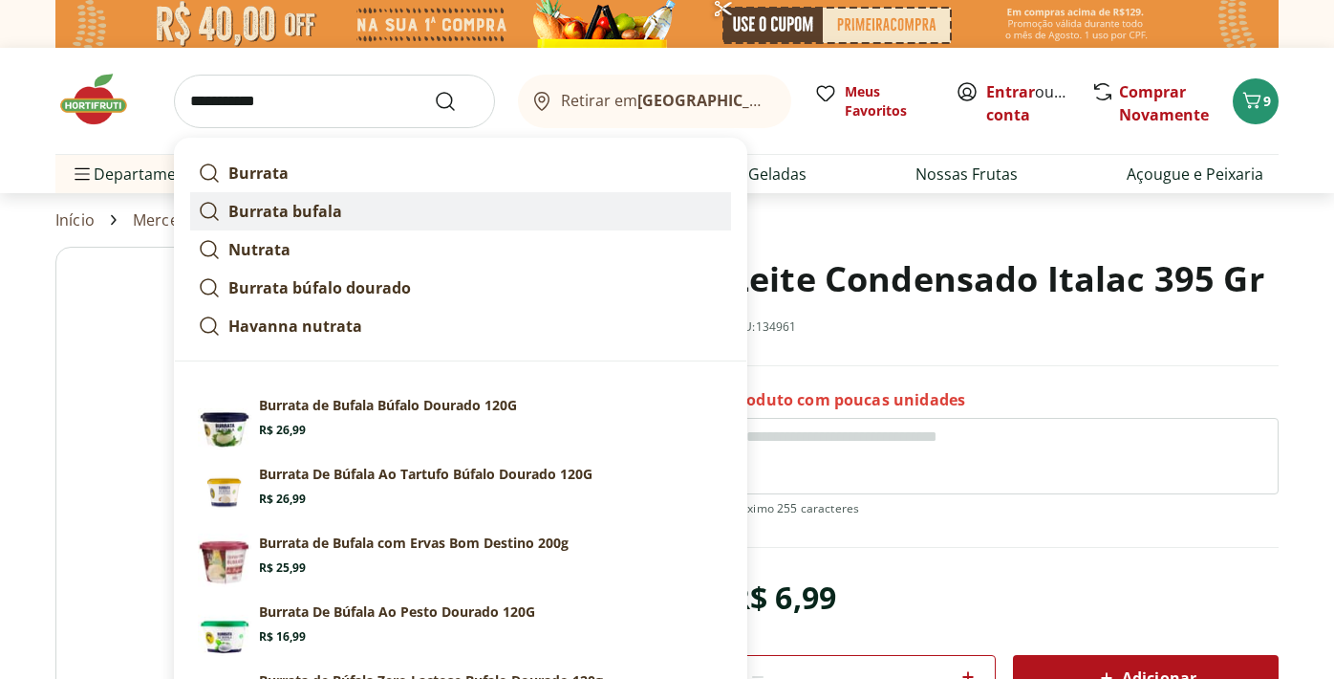
click at [292, 209] on strong "Burrata bufala" at bounding box center [285, 211] width 114 height 21
type input "**********"
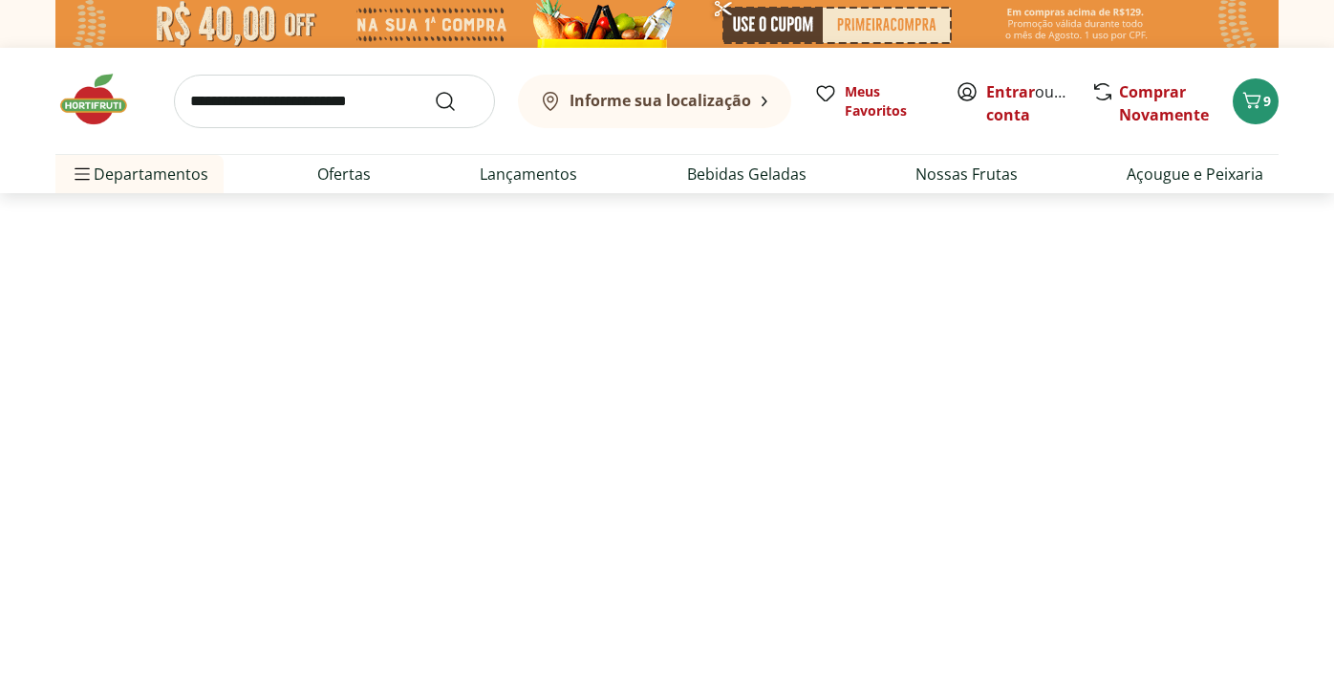
select select "**********"
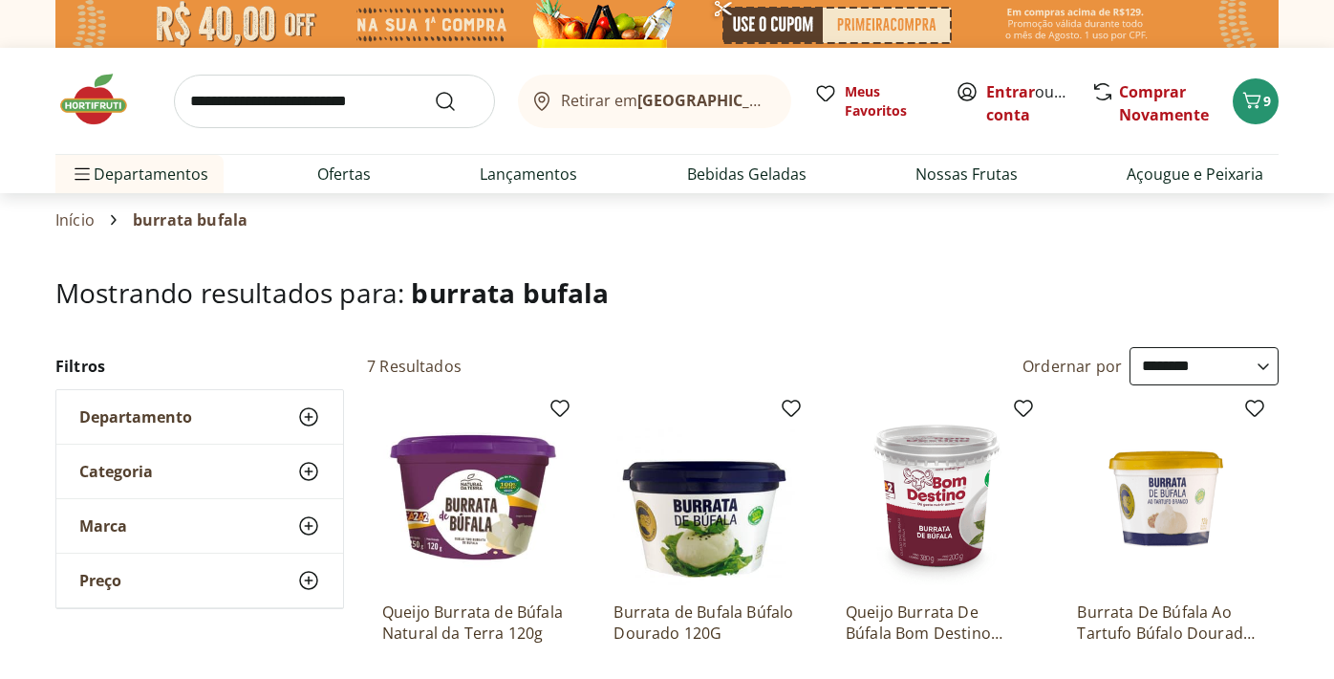
click at [394, 99] on input "search" at bounding box center [334, 102] width 321 height 54
type input "**********"
click at [434, 90] on button "Submit Search" at bounding box center [457, 101] width 46 height 23
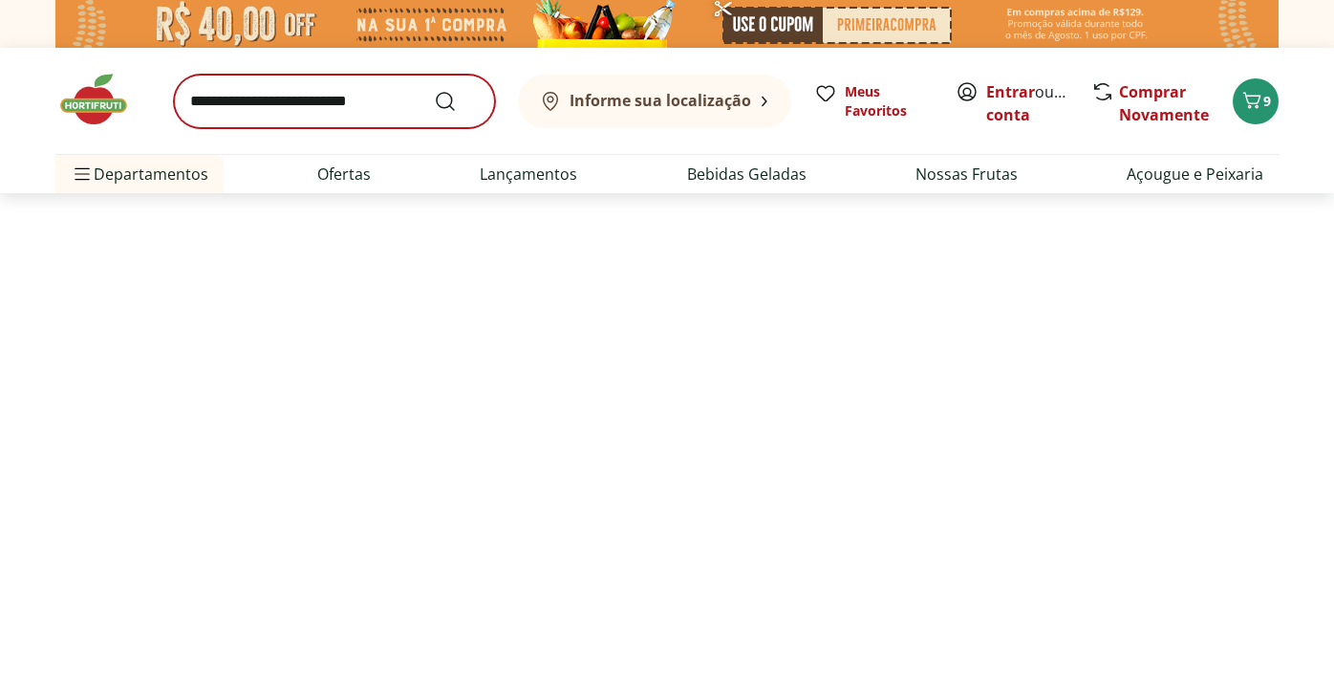
select select "**********"
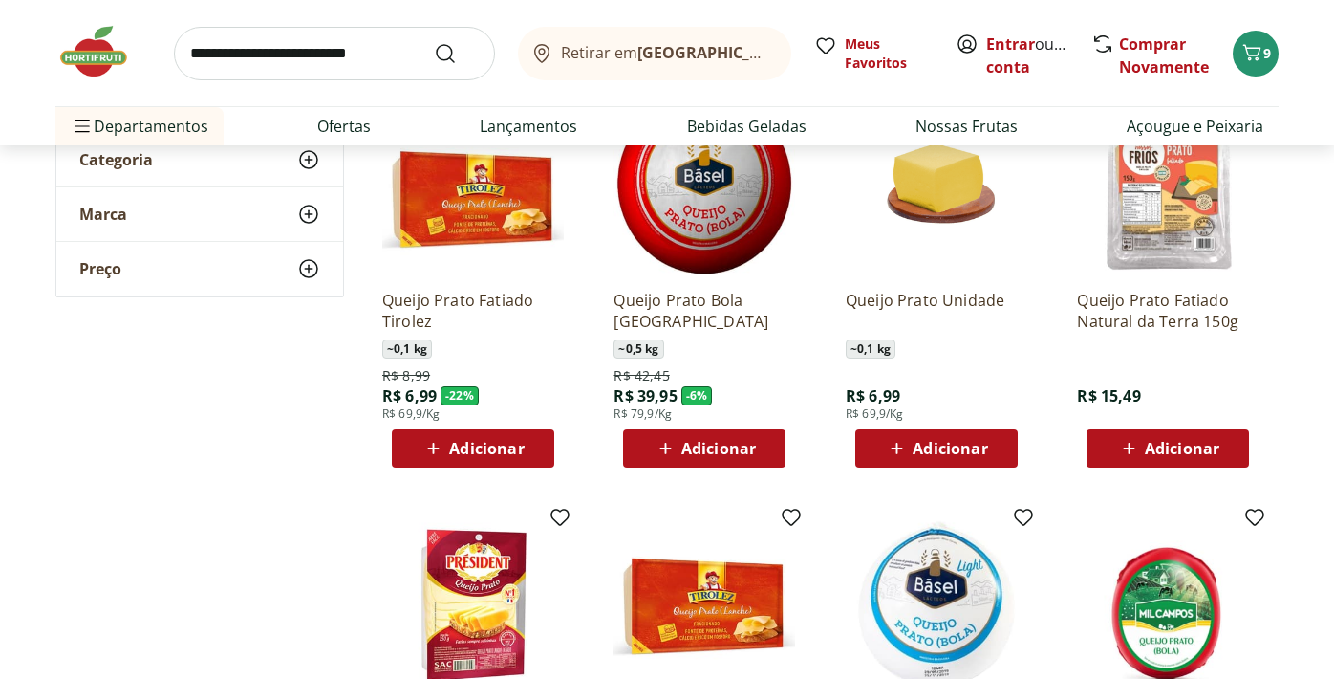
scroll to position [164, 0]
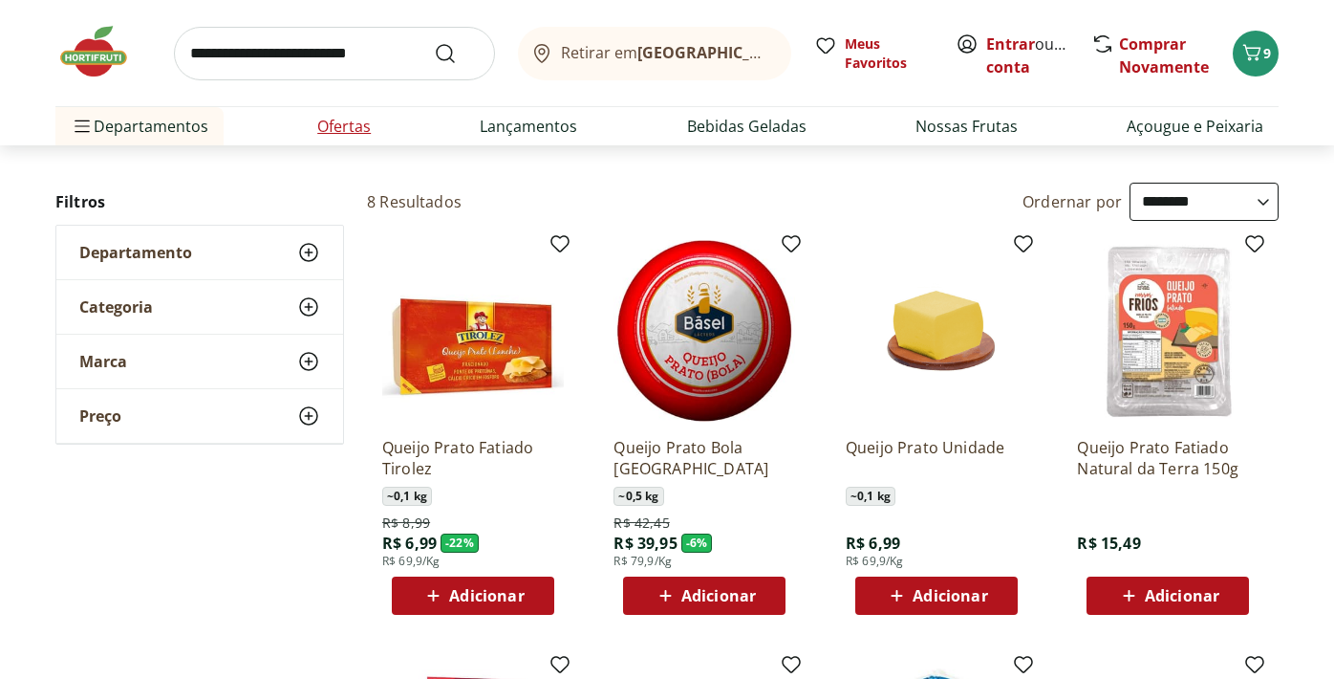
click at [343, 134] on link "Ofertas" at bounding box center [344, 126] width 54 height 23
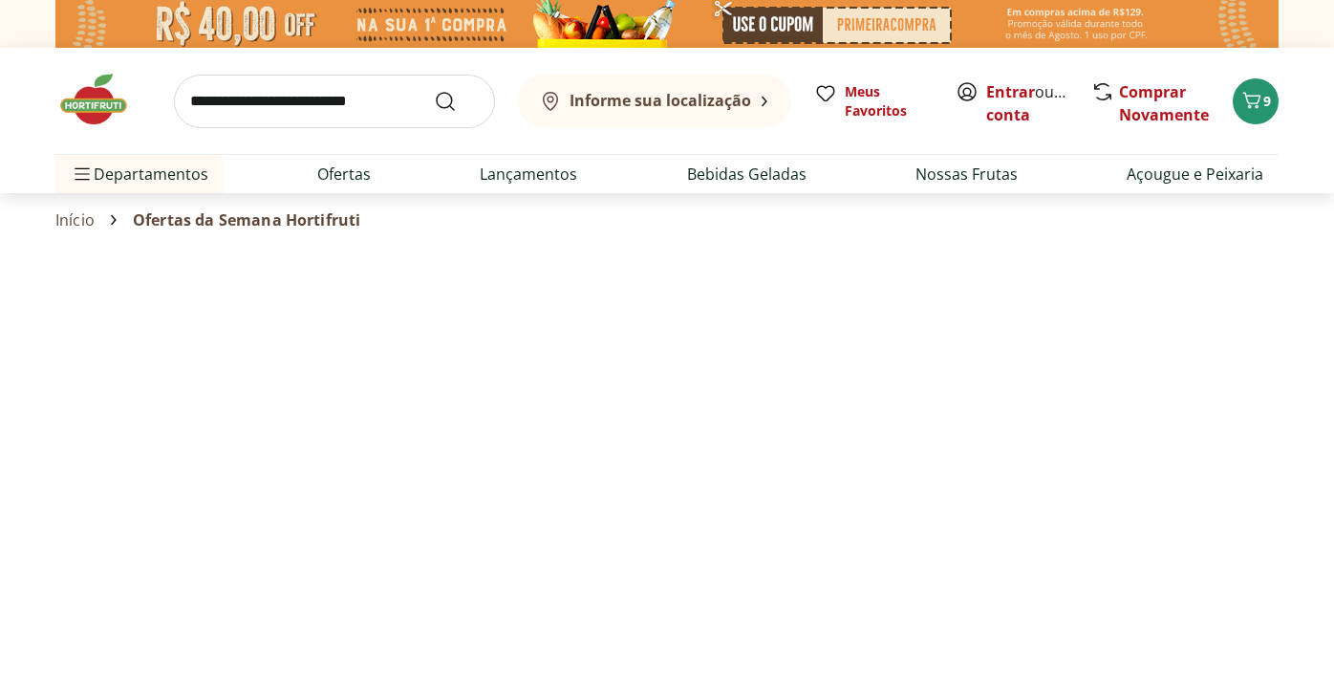
select select "**********"
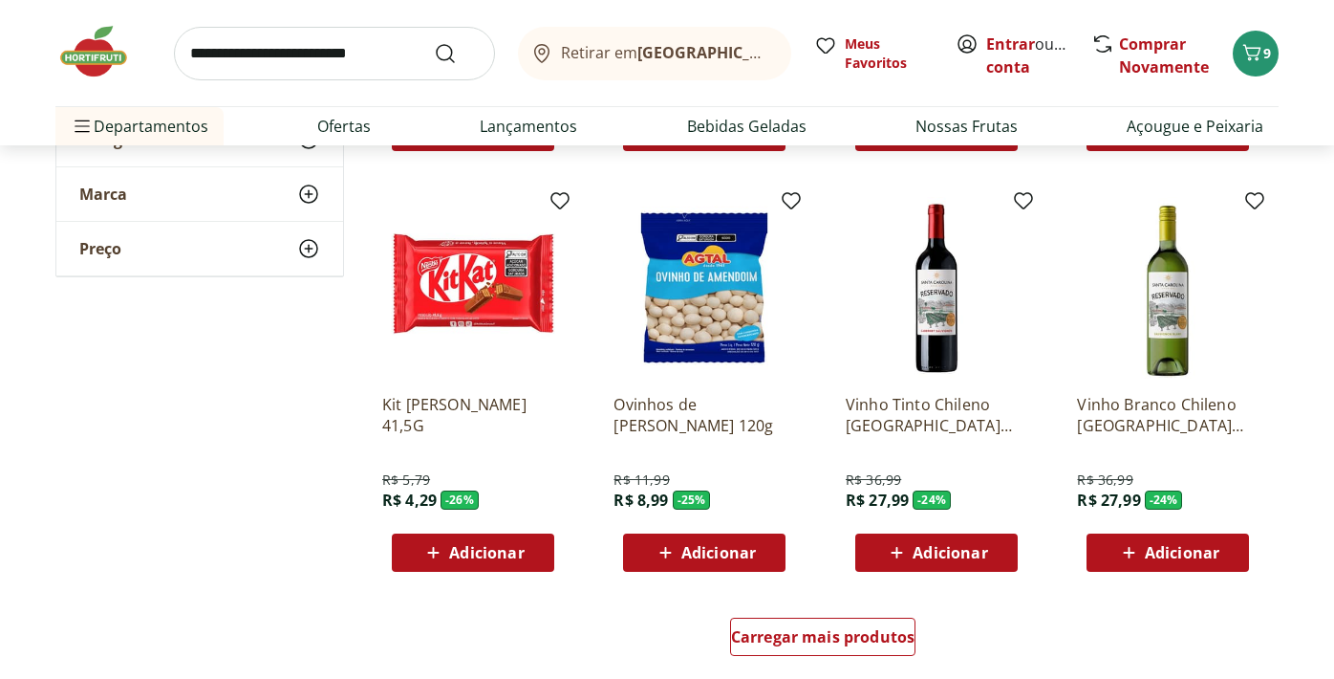
scroll to position [983, 0]
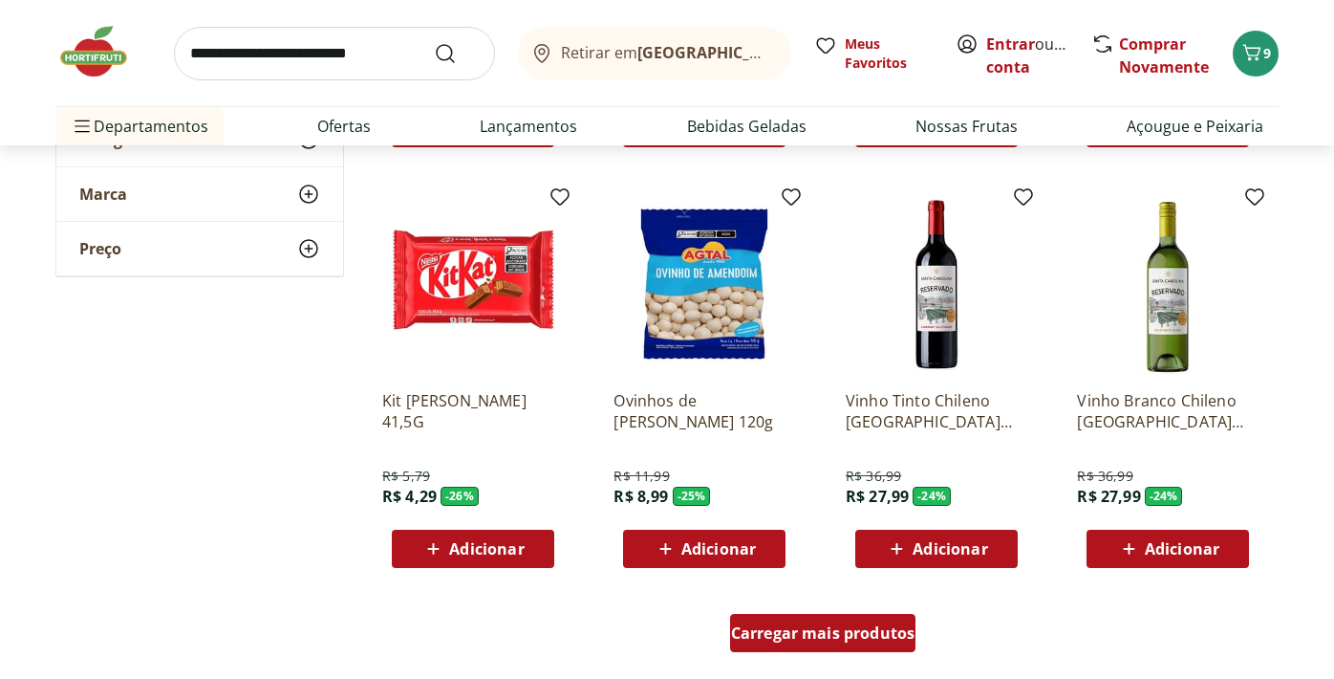
click at [836, 621] on div "Carregar mais produtos" at bounding box center [823, 633] width 186 height 38
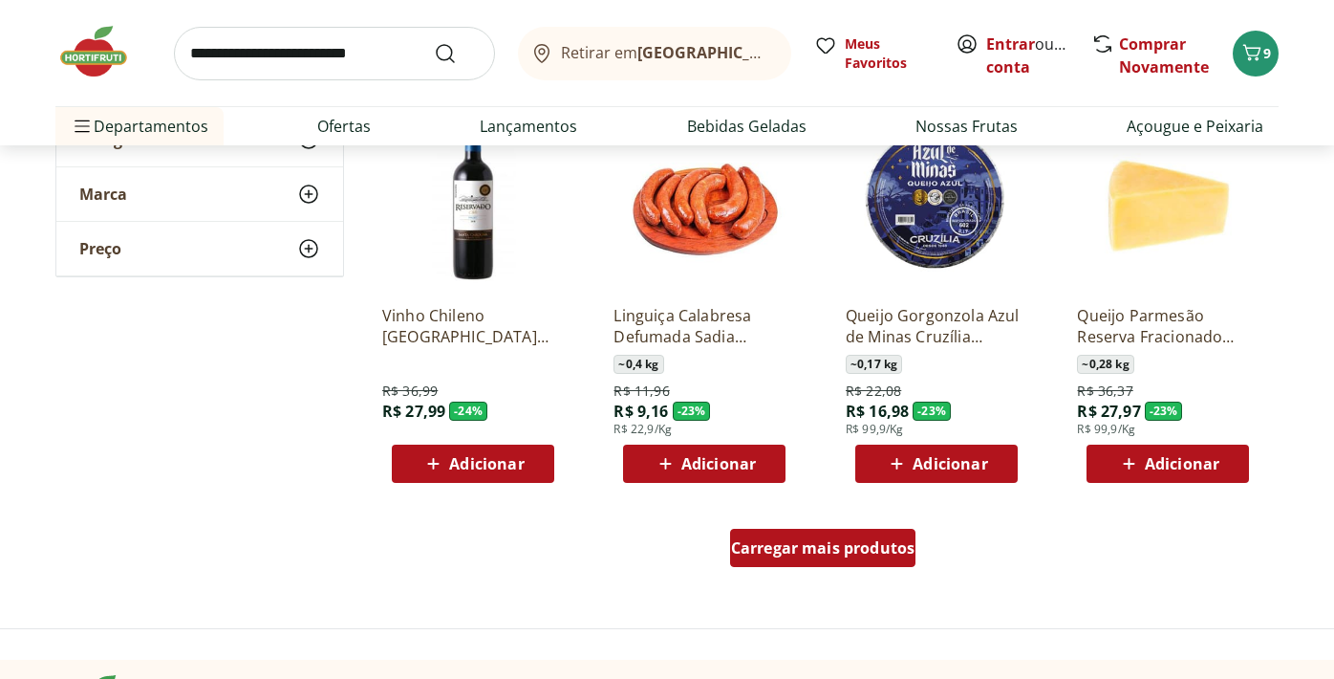
scroll to position [2331, 0]
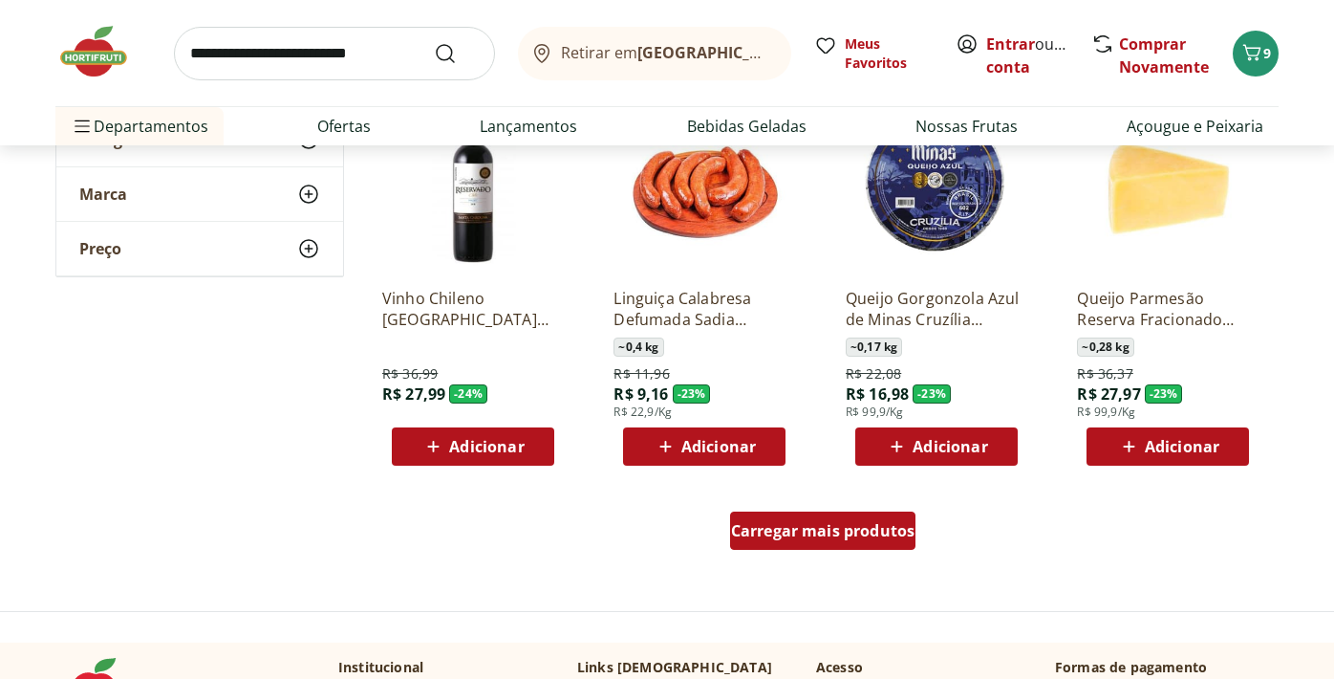
click at [799, 535] on span "Carregar mais produtos" at bounding box center [823, 530] width 184 height 15
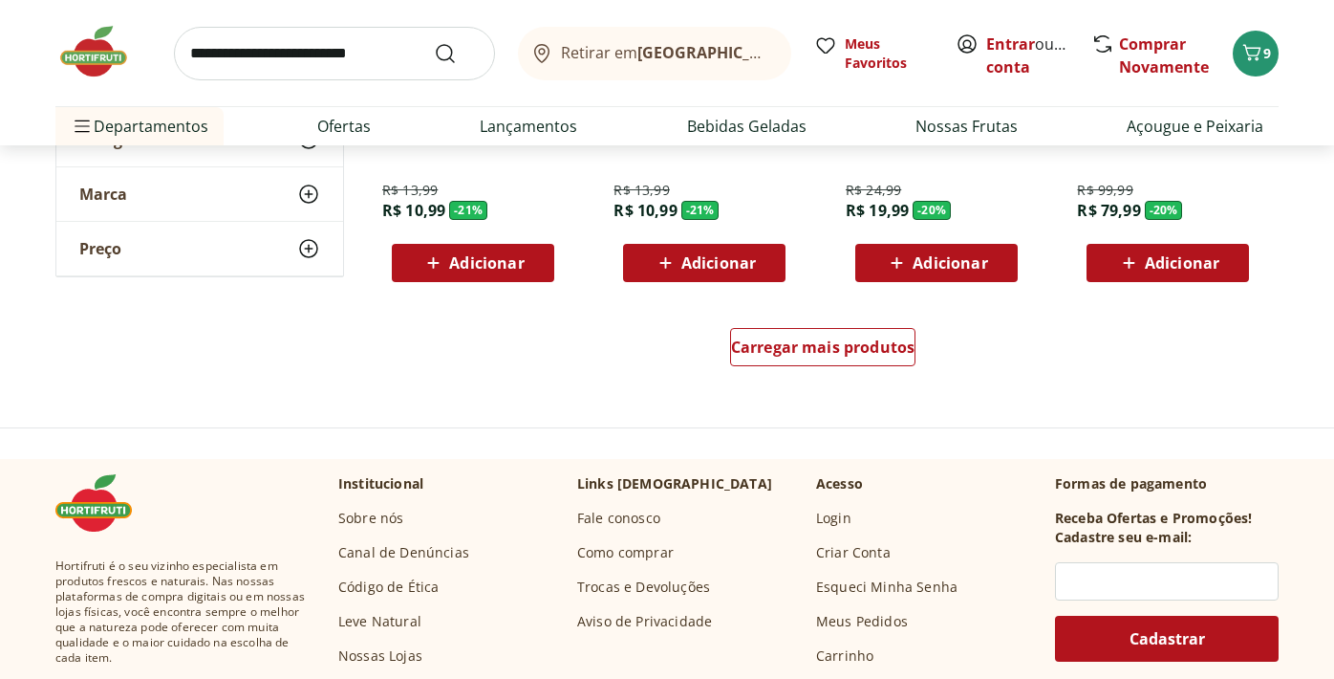
scroll to position [3778, 0]
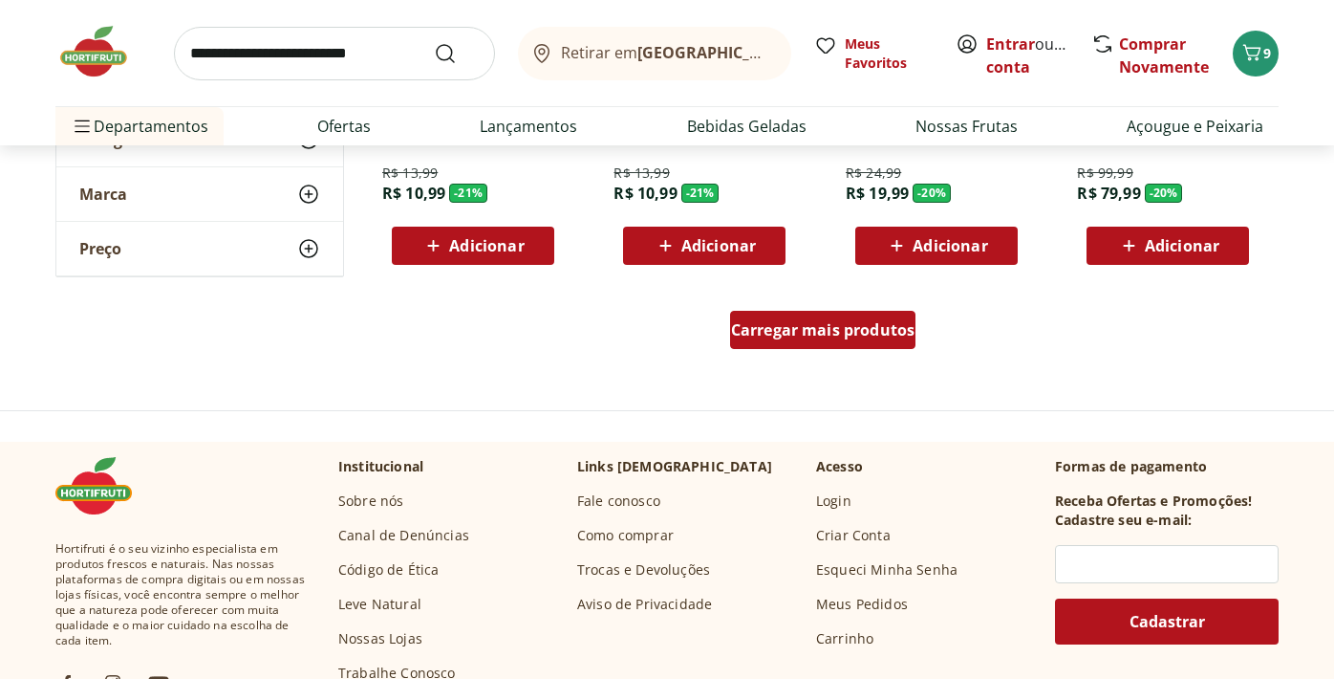
click at [822, 322] on span "Carregar mais produtos" at bounding box center [823, 329] width 184 height 15
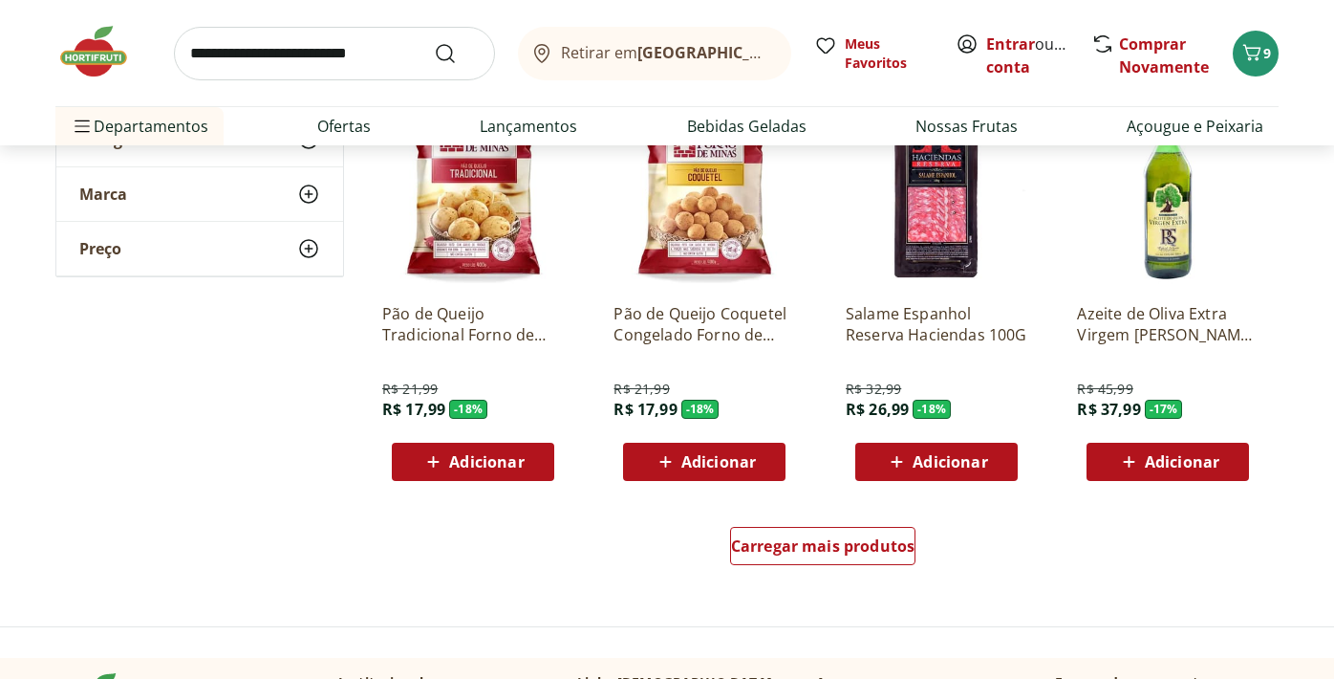
scroll to position [4830, 0]
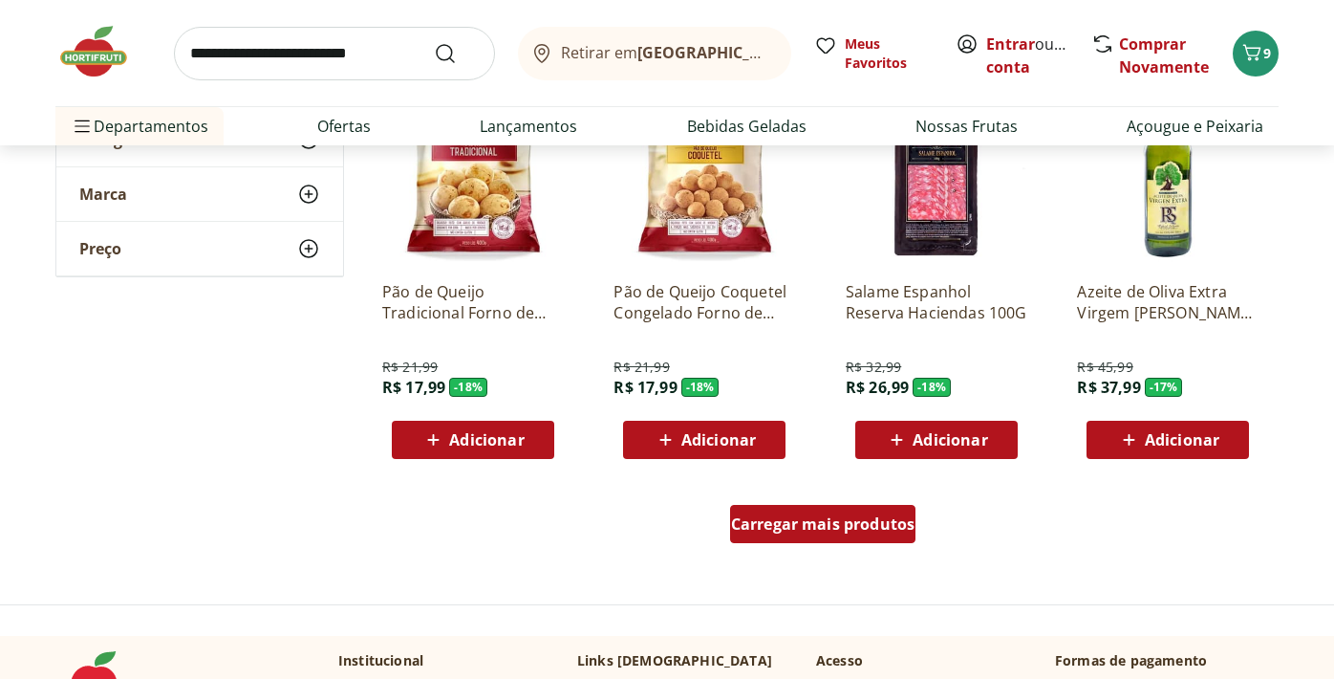
click at [809, 510] on div "Carregar mais produtos" at bounding box center [823, 524] width 186 height 38
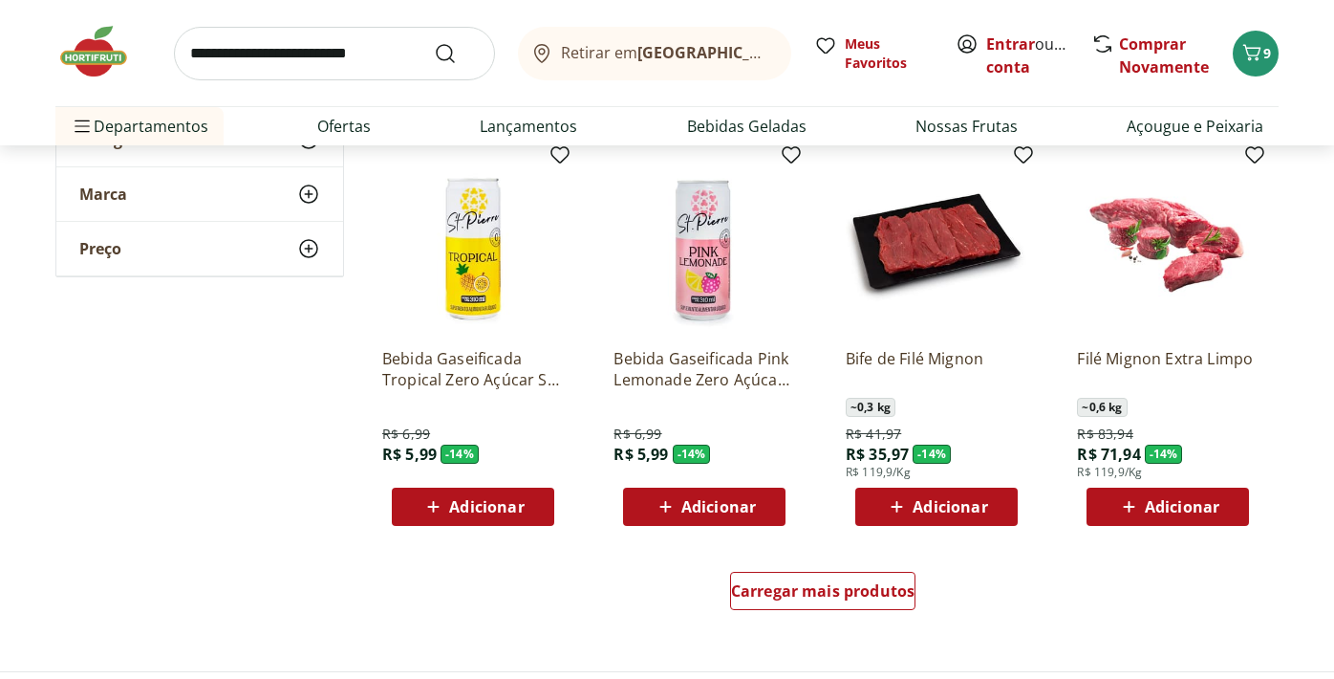
scroll to position [6012, 0]
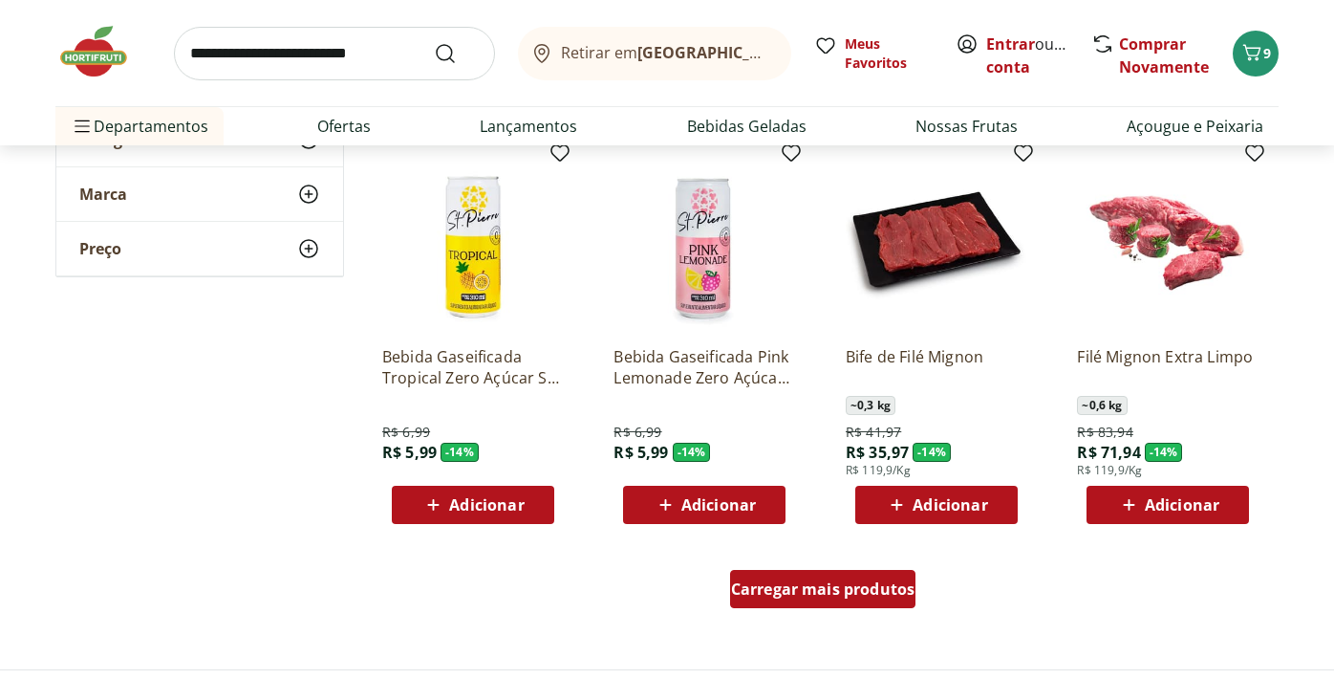
click at [803, 587] on span "Carregar mais produtos" at bounding box center [823, 588] width 184 height 15
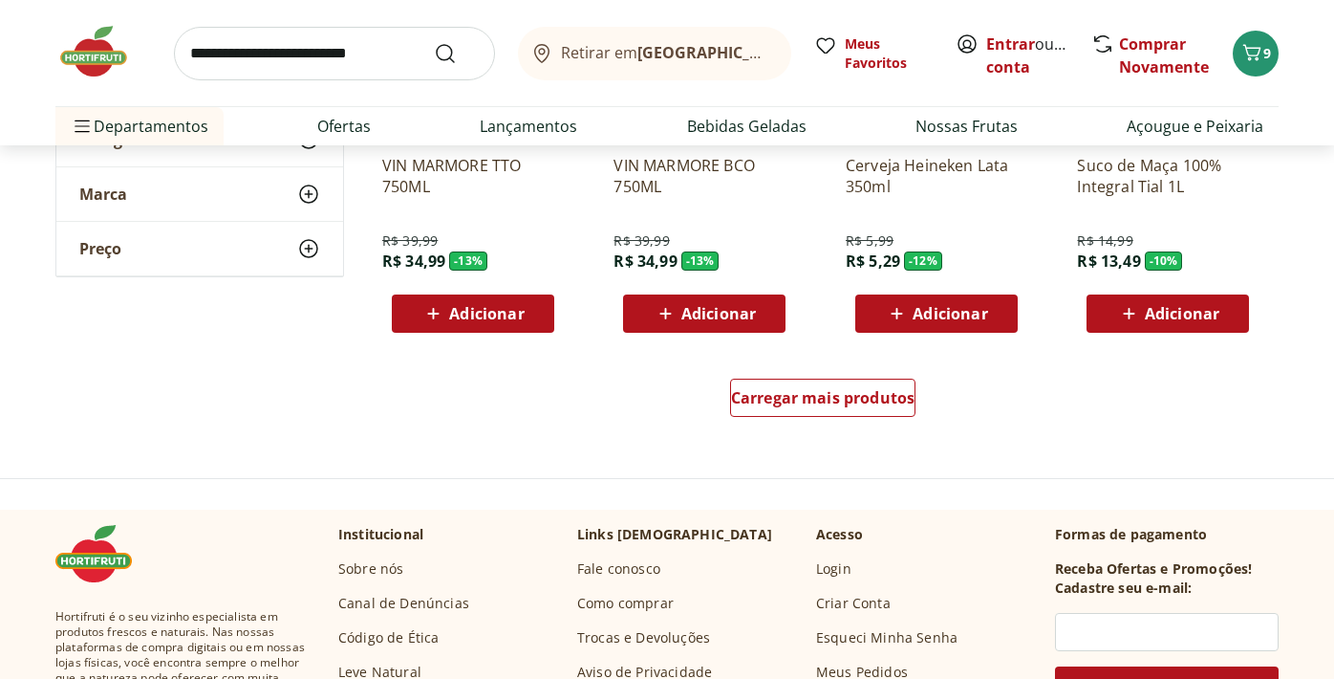
scroll to position [7447, 0]
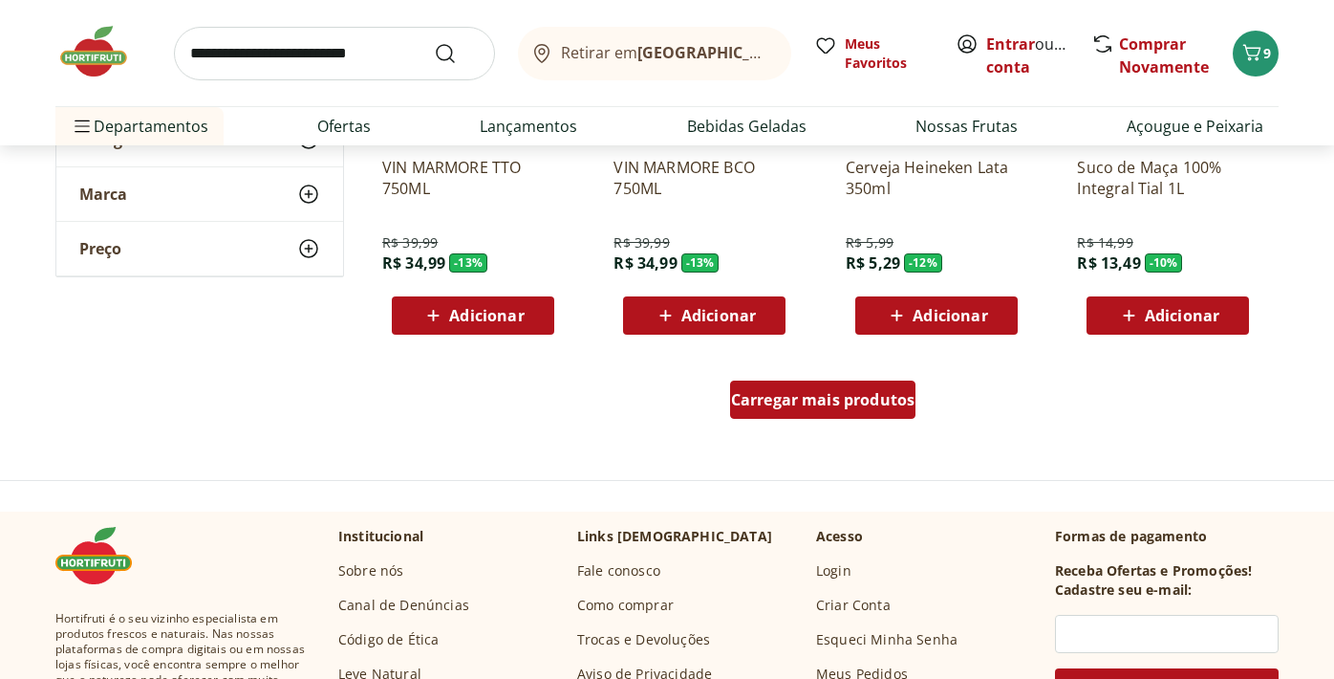
click at [822, 393] on span "Carregar mais produtos" at bounding box center [823, 399] width 184 height 15
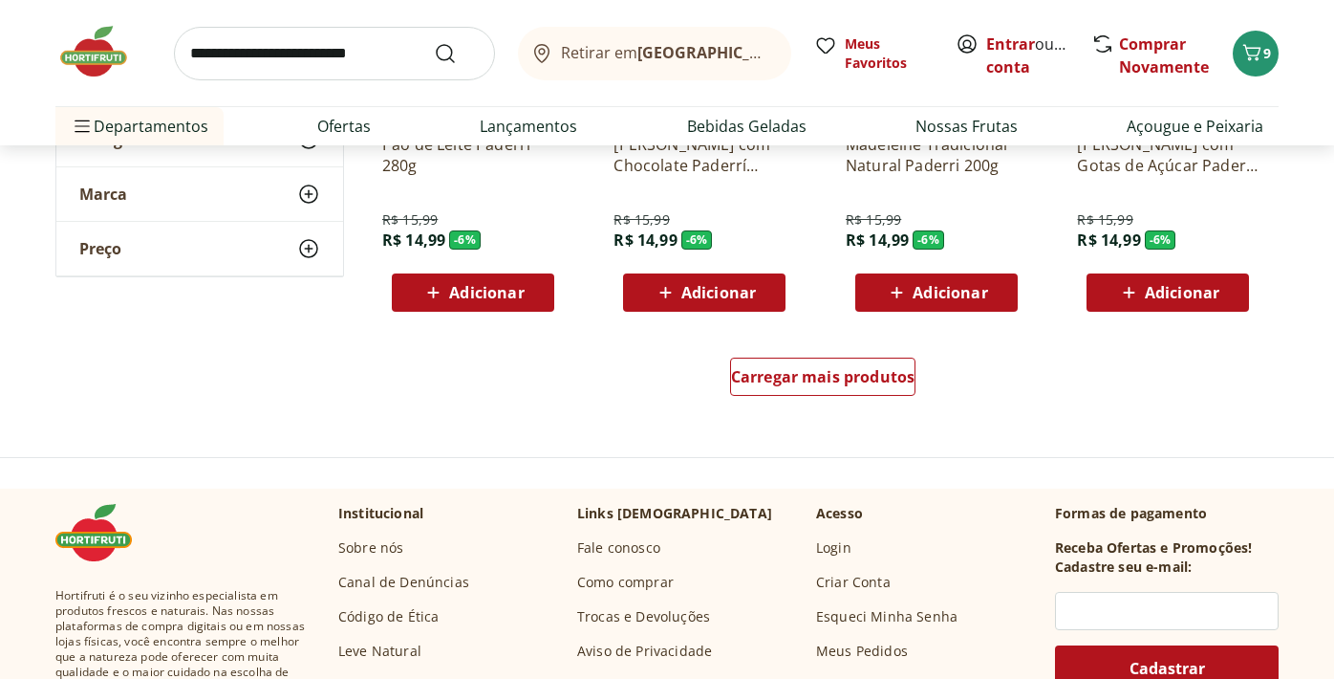
scroll to position [8728, 0]
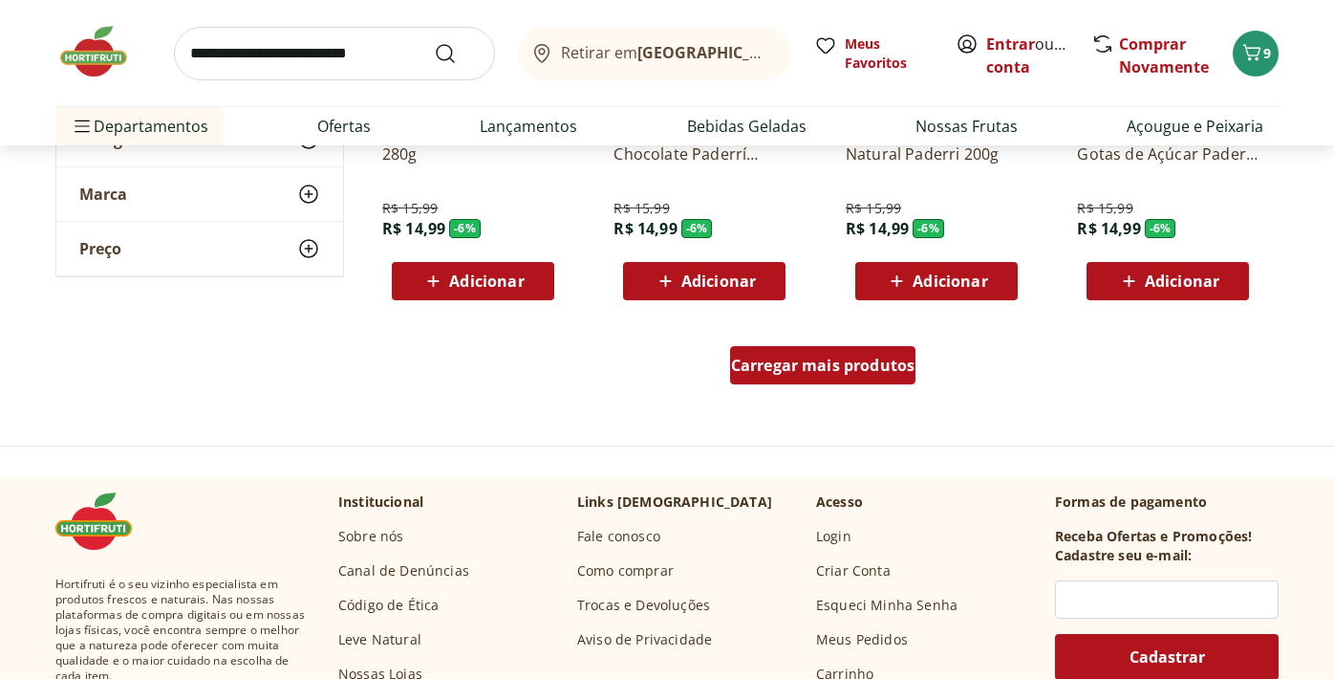
click at [820, 372] on span "Carregar mais produtos" at bounding box center [823, 364] width 184 height 15
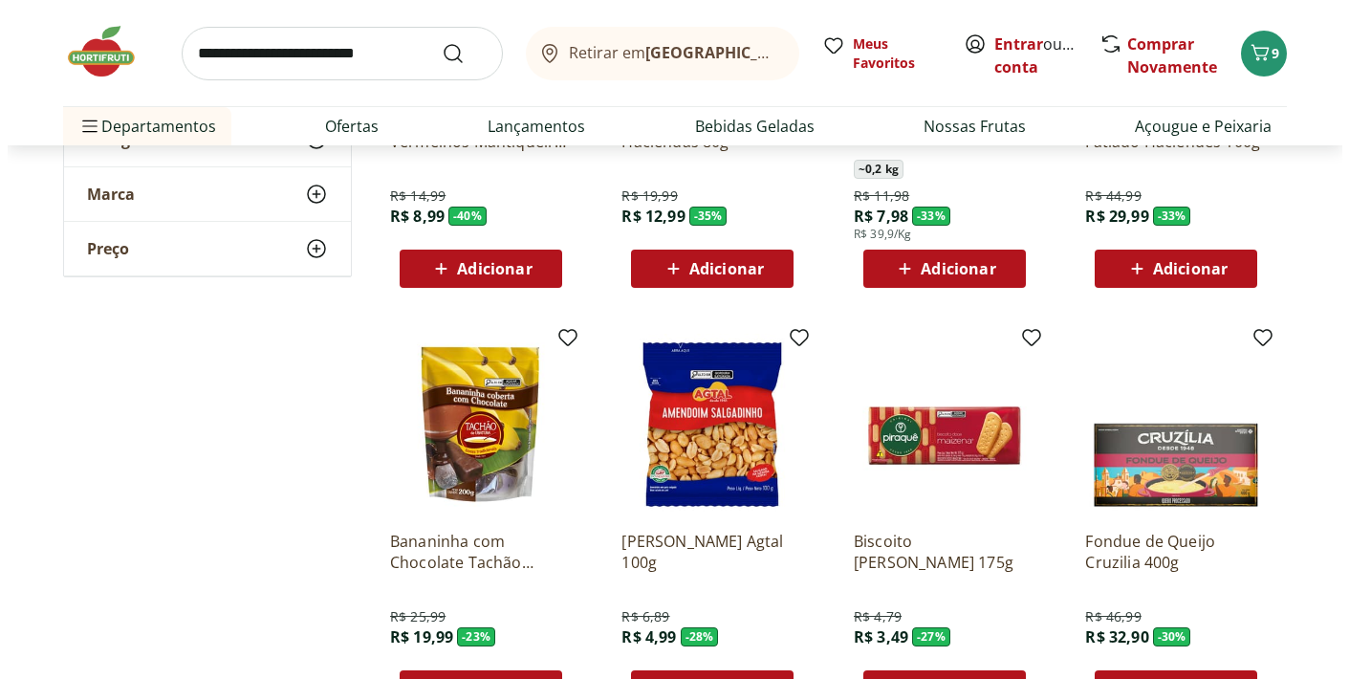
scroll to position [0, 0]
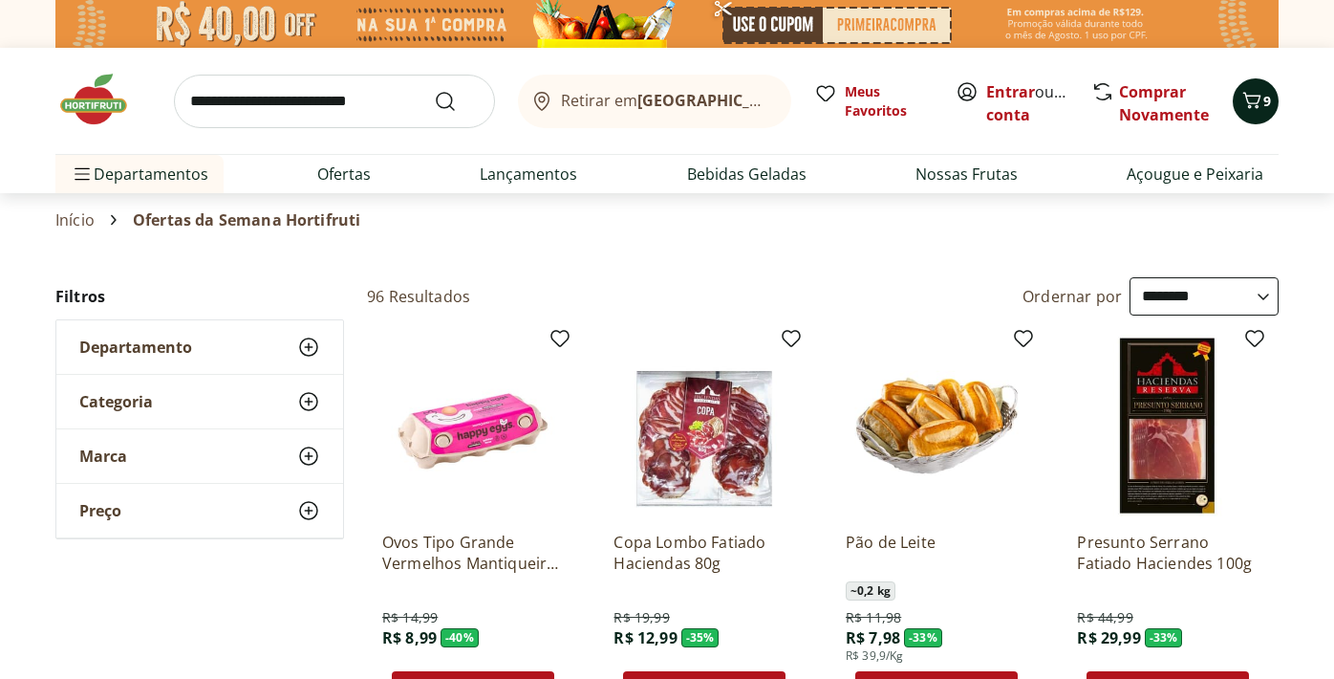
click at [1258, 107] on icon "Carrinho" at bounding box center [1252, 100] width 23 height 23
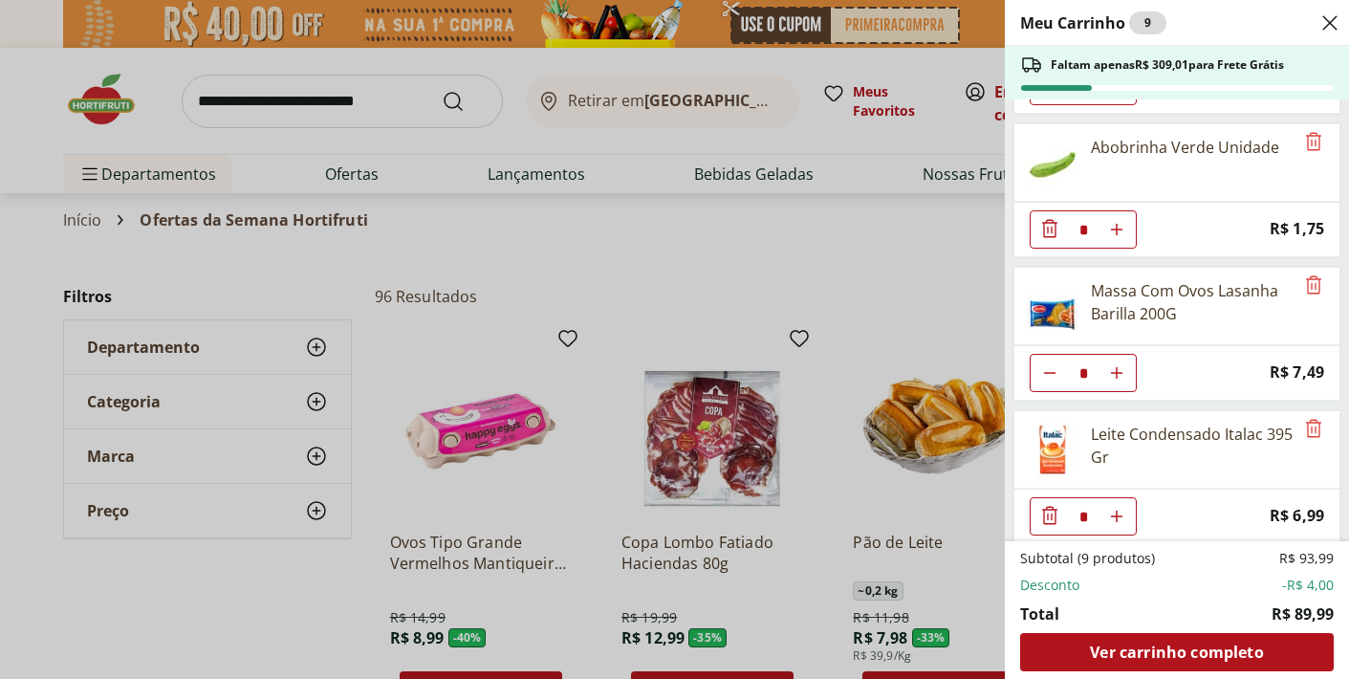
scroll to position [713, 0]
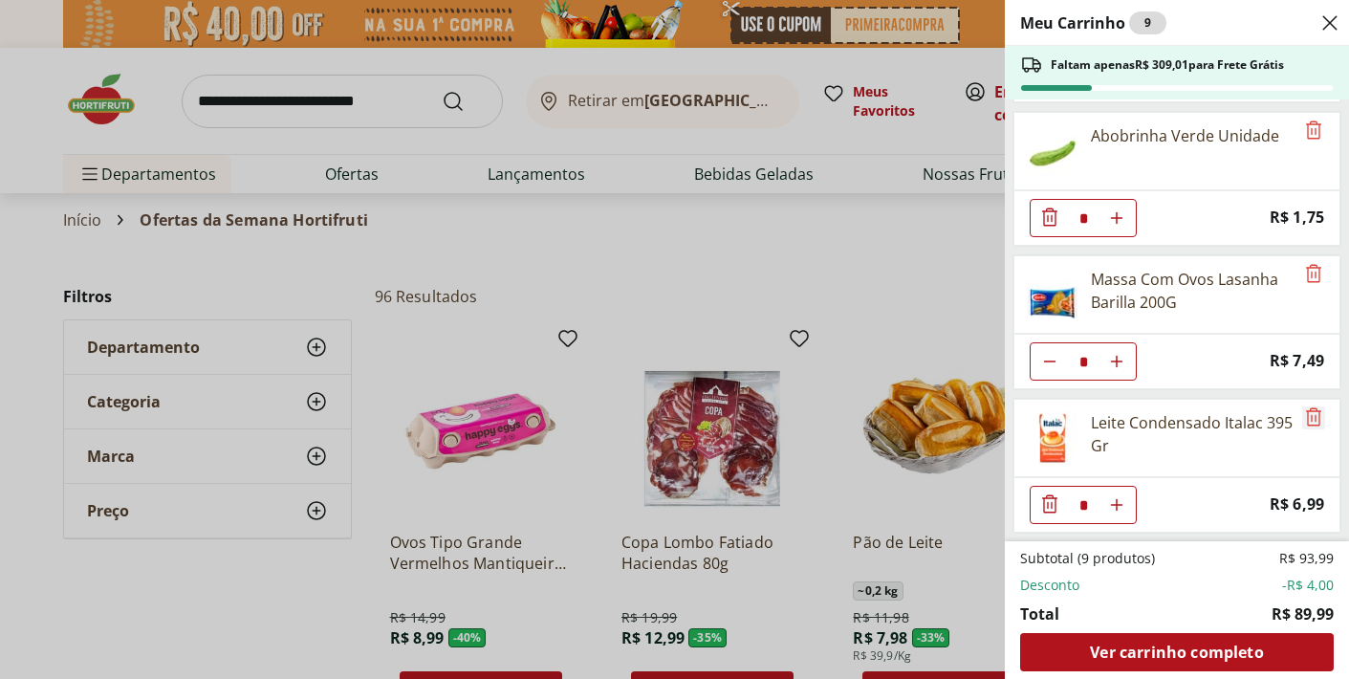
click at [1307, 420] on icon "Remove" at bounding box center [1313, 416] width 15 height 18
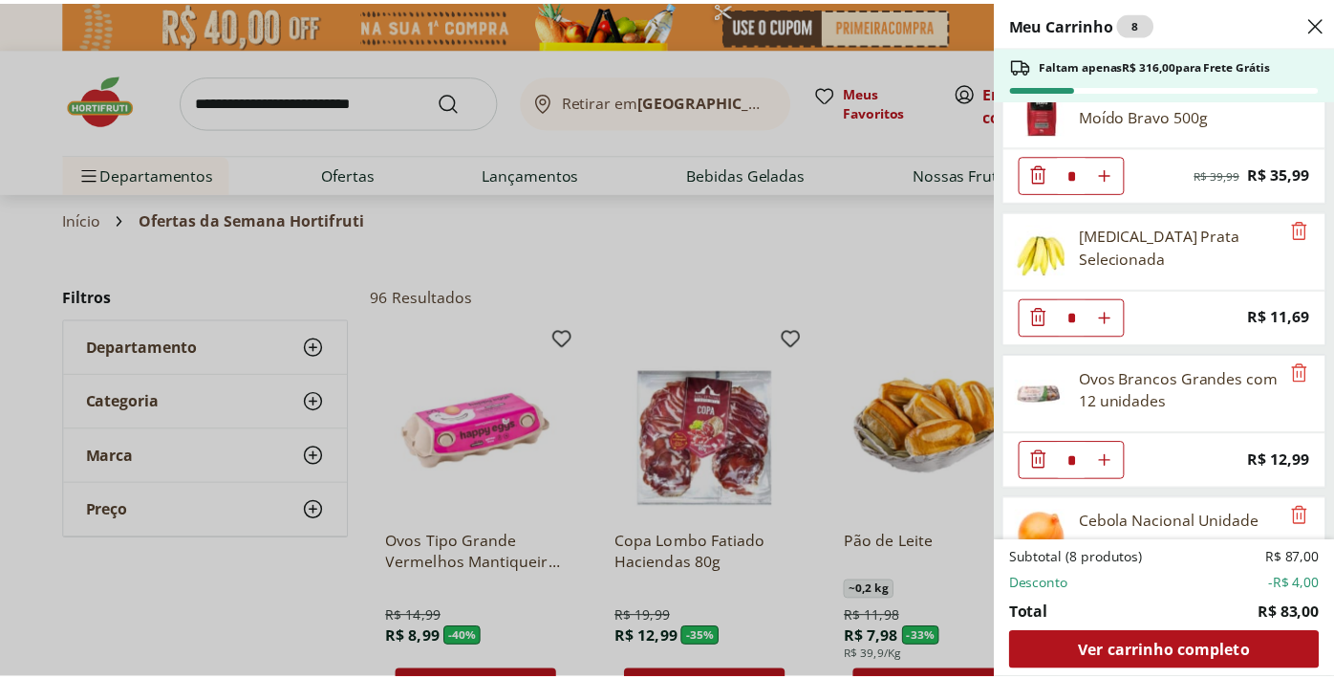
scroll to position [0, 0]
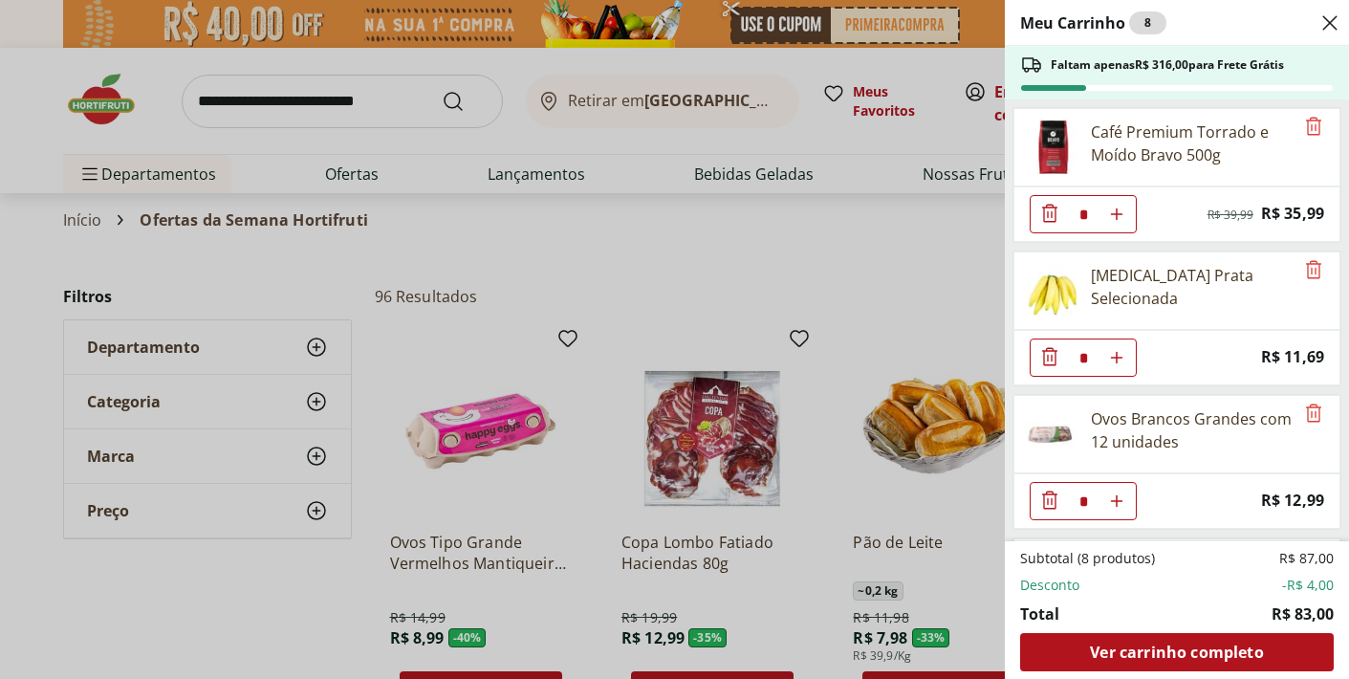
click at [789, 258] on div "Meu Carrinho 8 Faltam apenas R$ 316,00 para Frete Grátis Café Premium Torrado e…" at bounding box center [674, 339] width 1349 height 679
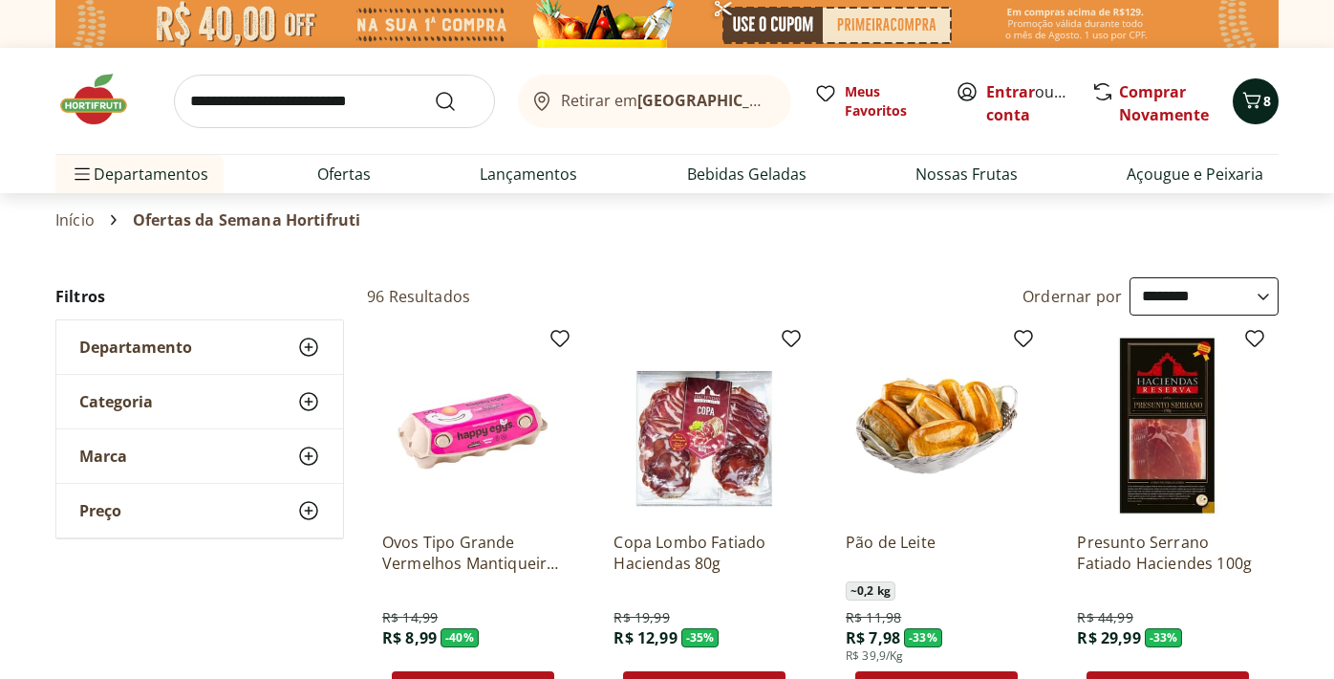
click at [1260, 102] on icon "Carrinho" at bounding box center [1252, 100] width 23 height 23
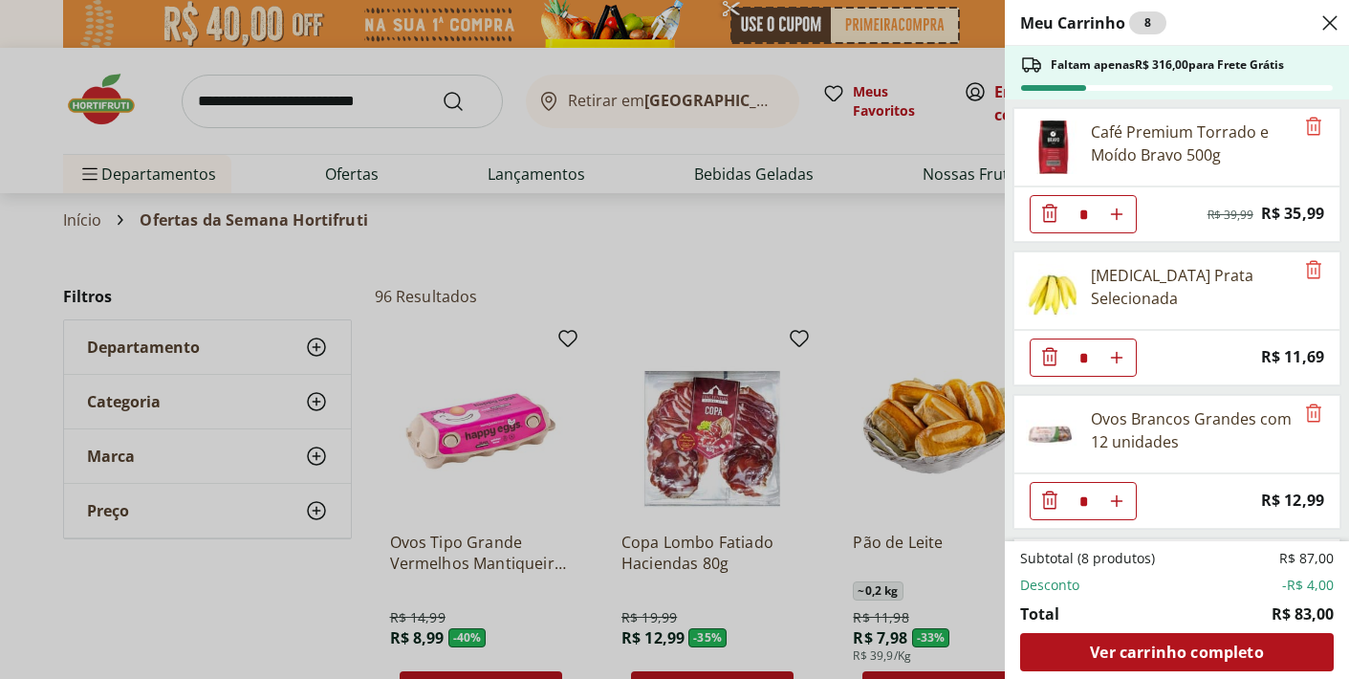
click at [803, 260] on div "Meu Carrinho 8 Faltam apenas R$ 316,00 para Frete Grátis Café Premium Torrado e…" at bounding box center [674, 339] width 1349 height 679
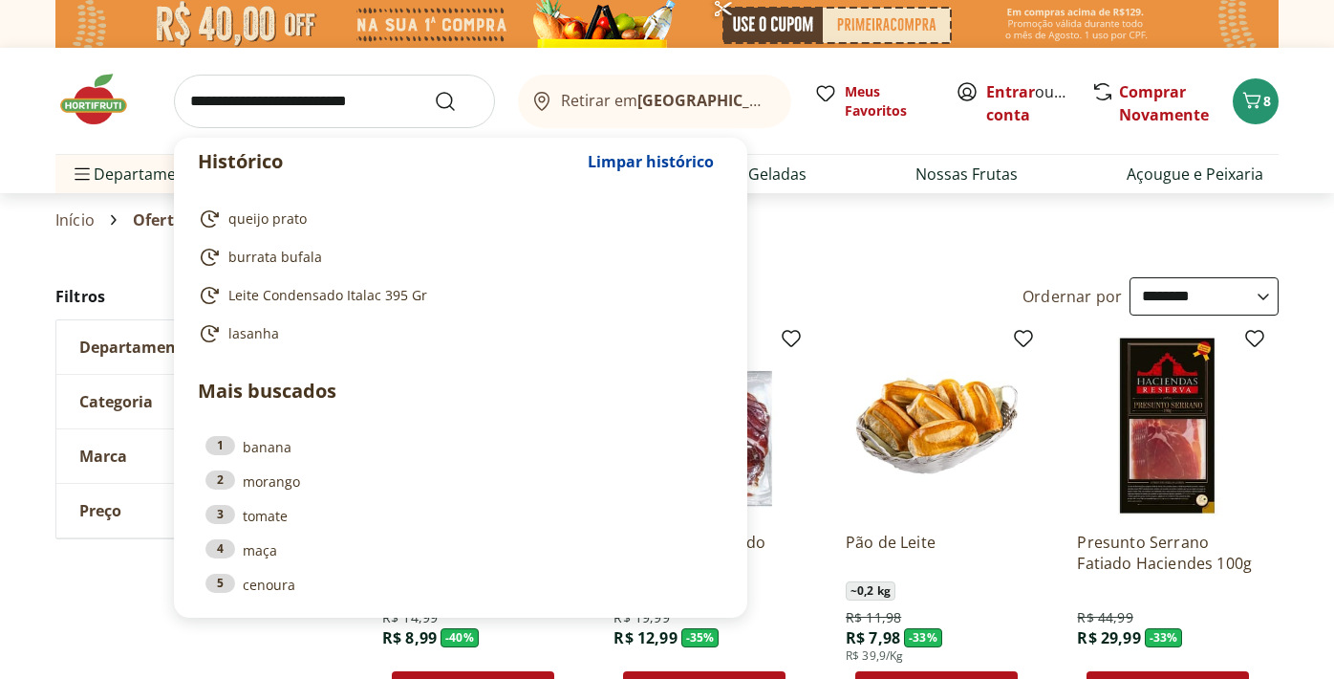
click at [337, 104] on input "search" at bounding box center [334, 102] width 321 height 54
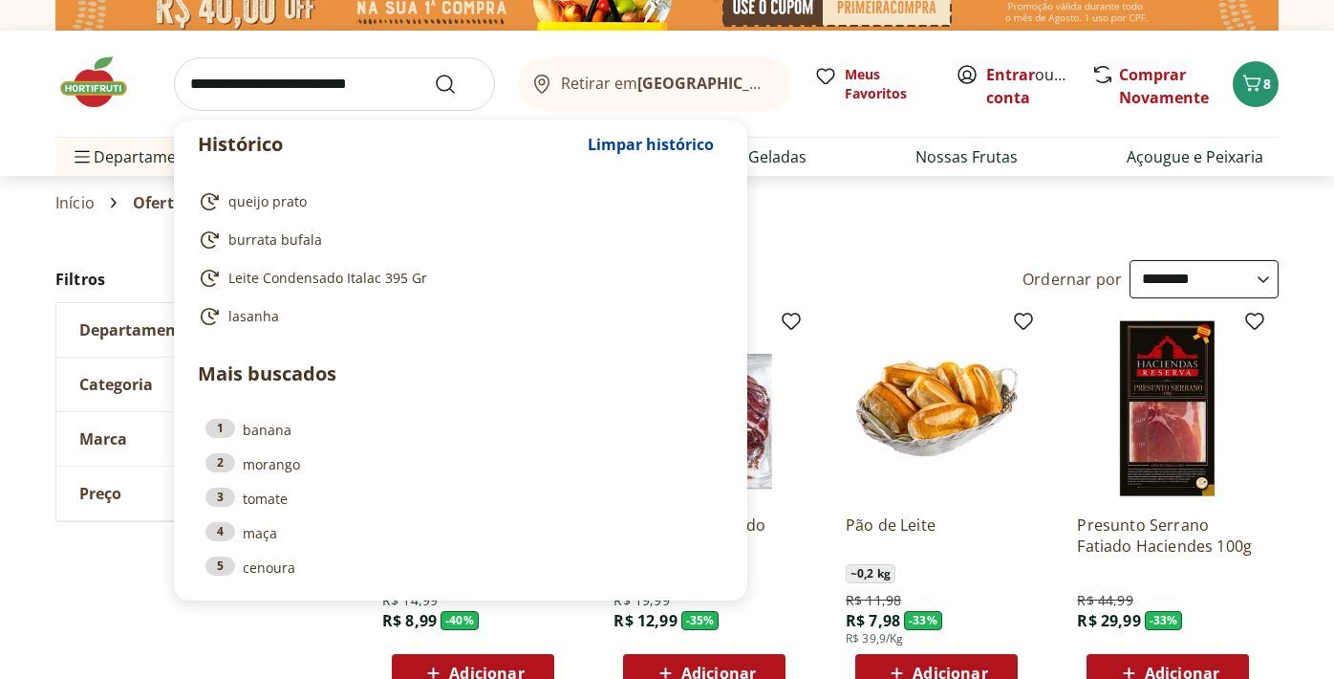
scroll to position [18, 0]
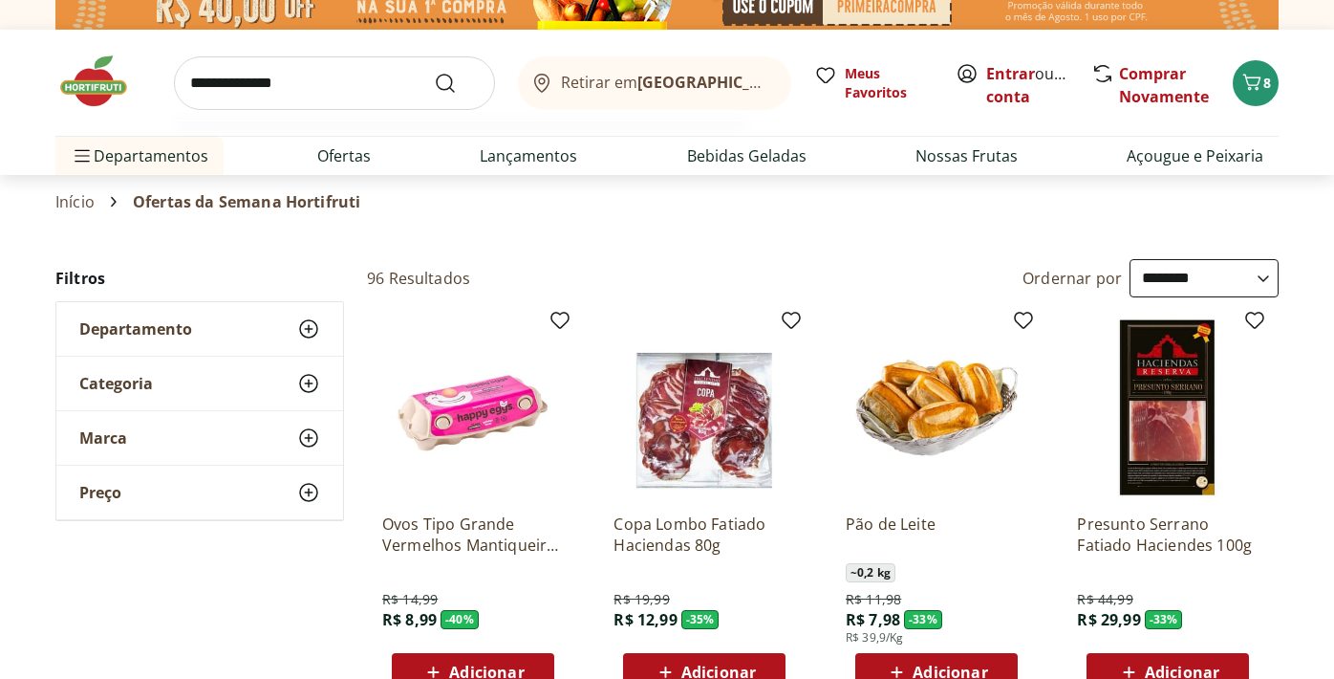
type input "**********"
click at [434, 72] on button "Submit Search" at bounding box center [457, 83] width 46 height 23
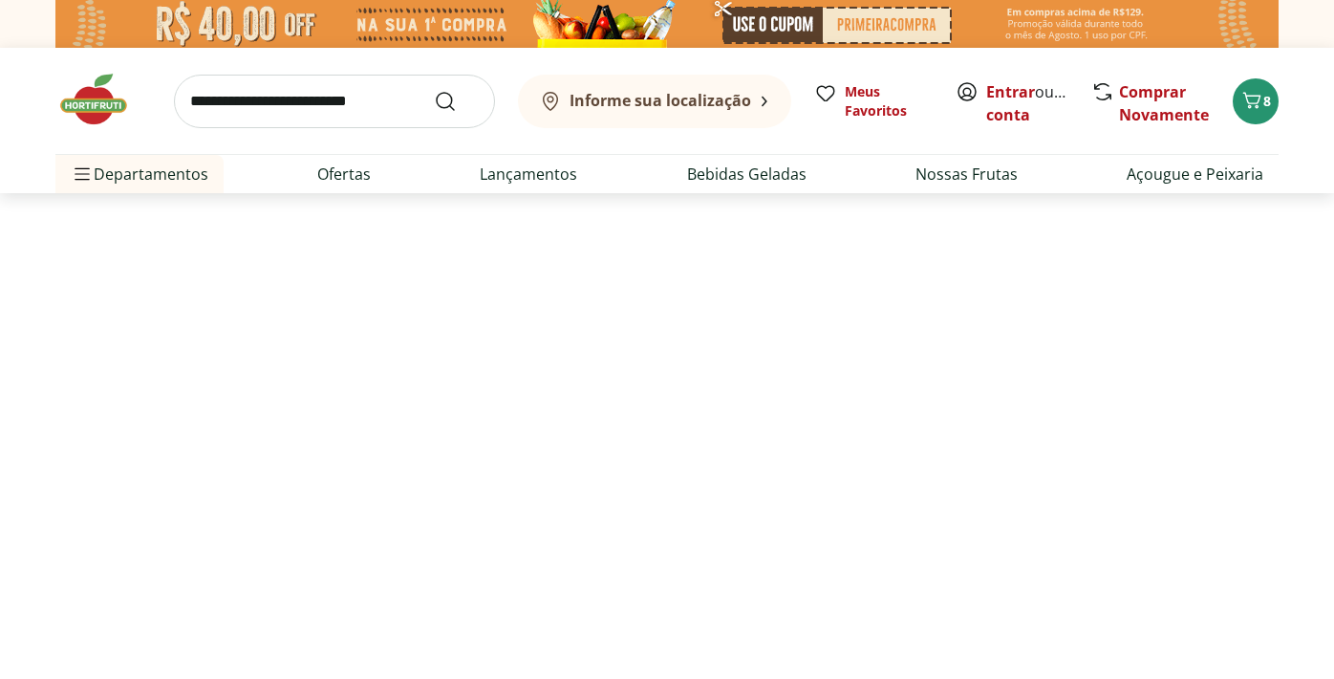
select select "**********"
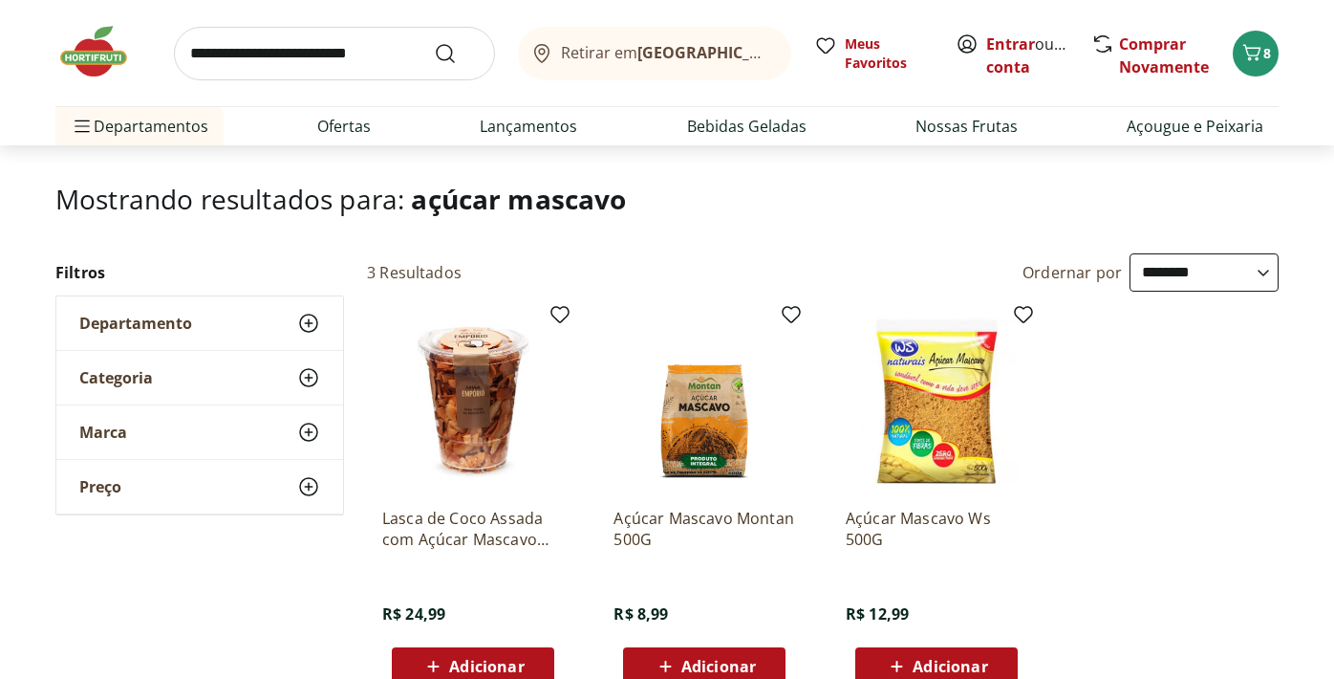
scroll to position [97, 0]
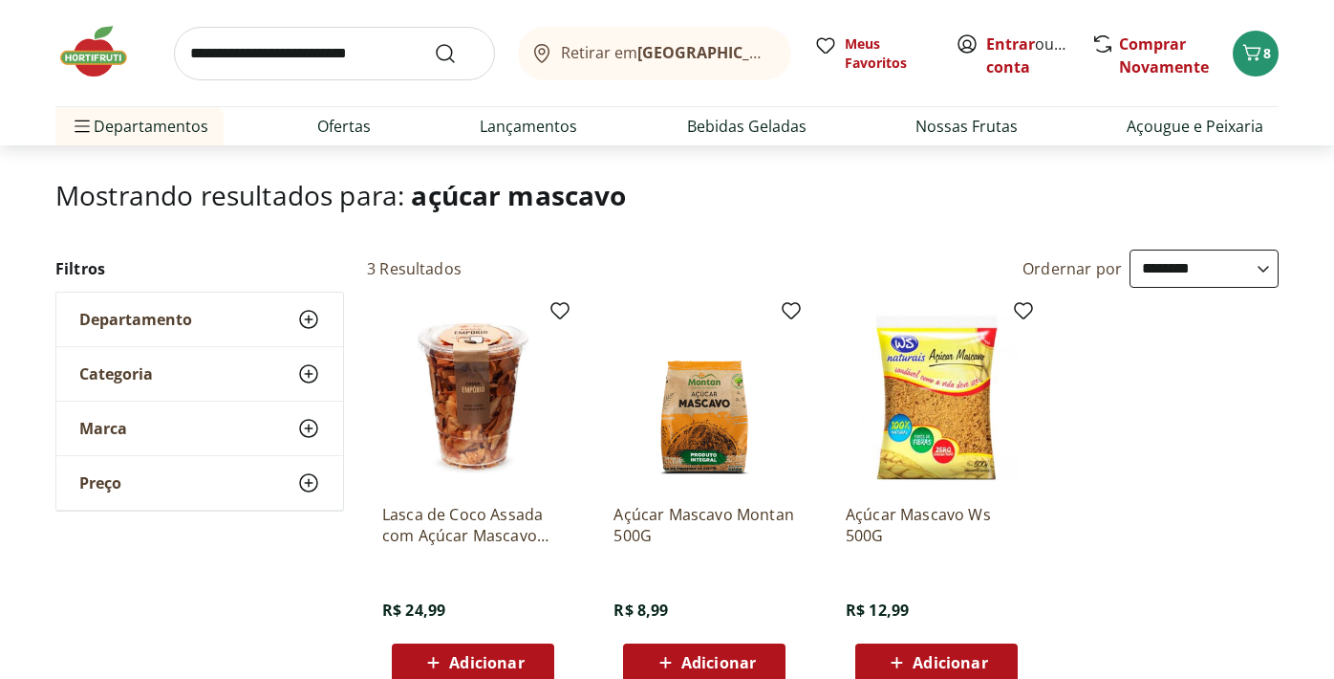
click at [713, 655] on span "Adicionar" at bounding box center [718, 662] width 75 height 15
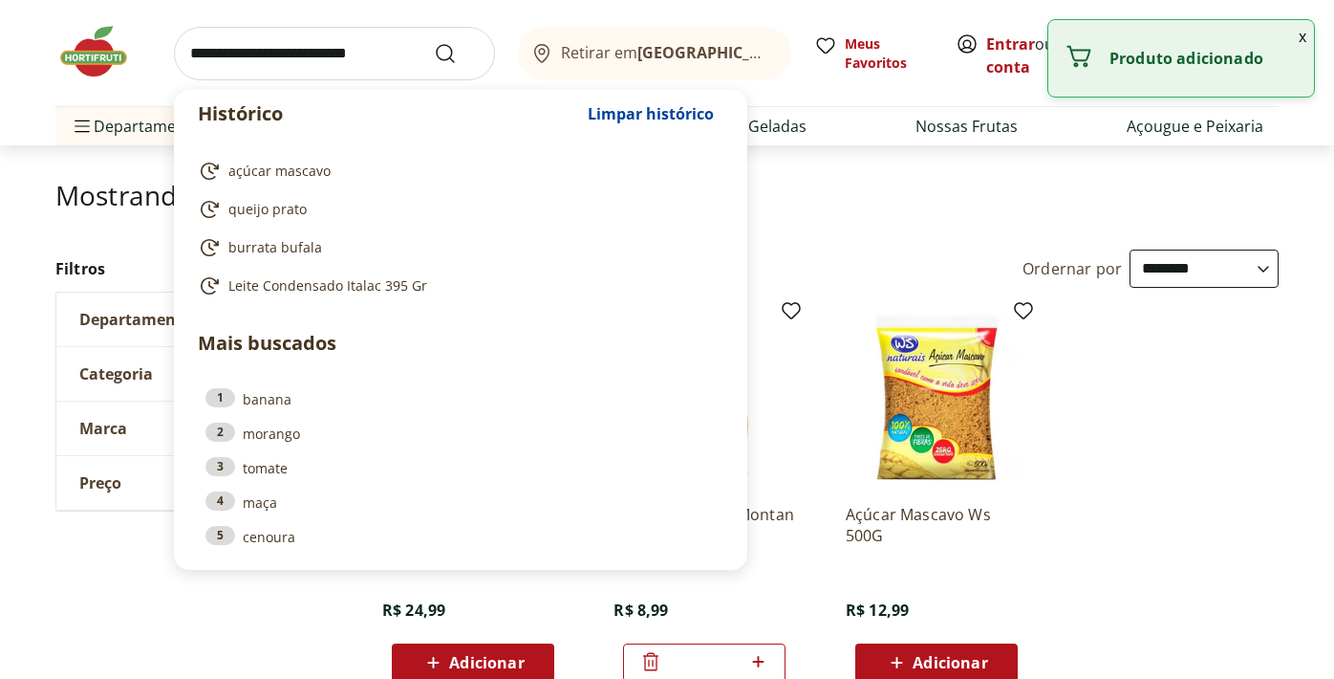
click at [397, 51] on input "search" at bounding box center [334, 54] width 321 height 54
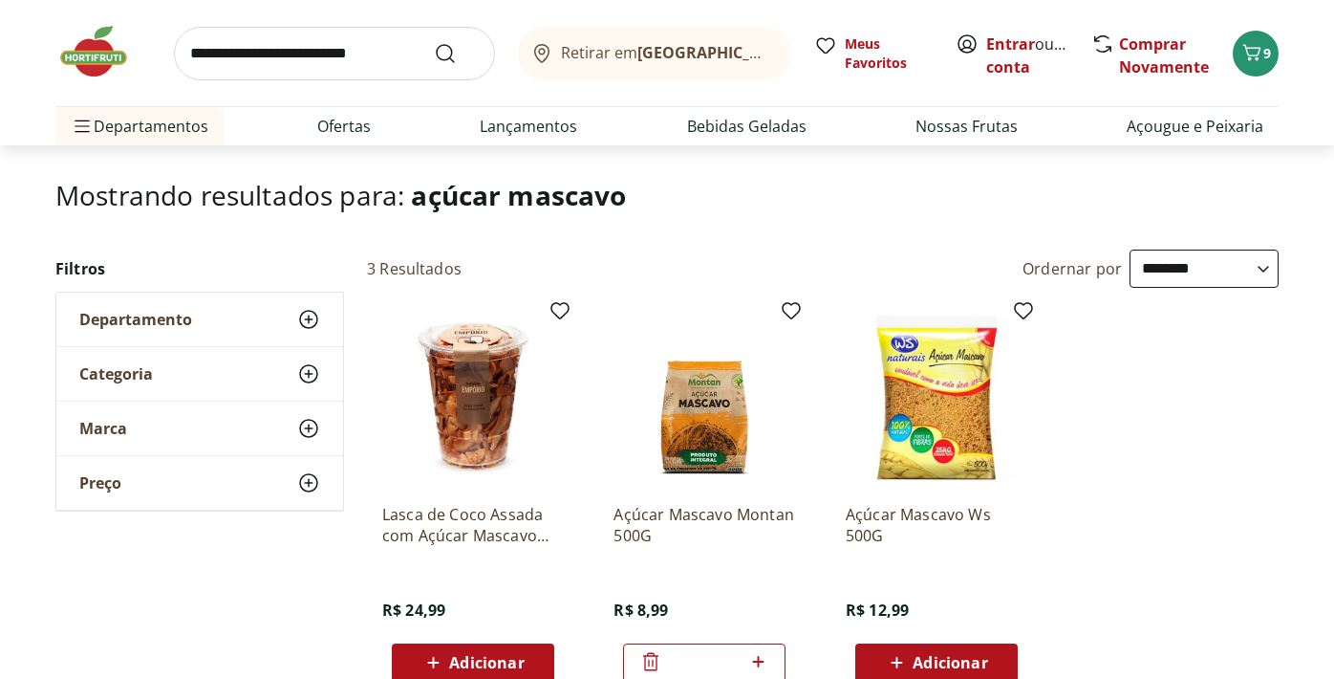
click at [789, 205] on h1 "Mostrando resultados para: açúcar mascavo" at bounding box center [666, 195] width 1223 height 31
